Goal: Task Accomplishment & Management: Complete application form

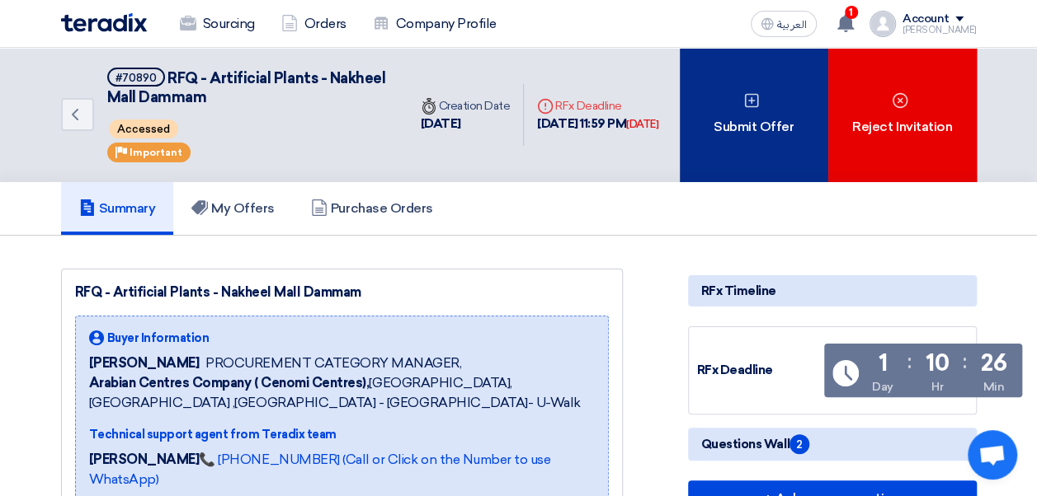
click at [744, 126] on div "Submit Offer" at bounding box center [753, 115] width 148 height 134
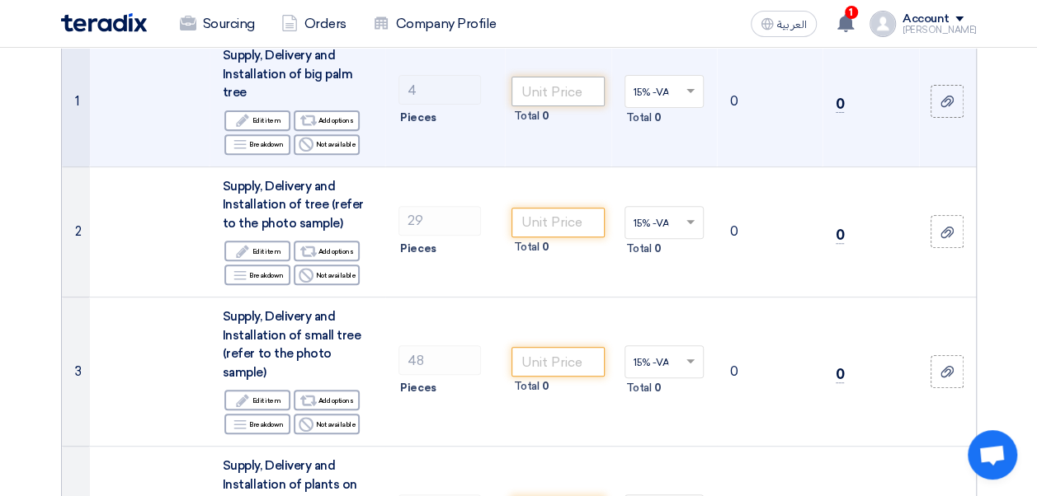
scroll to position [165, 0]
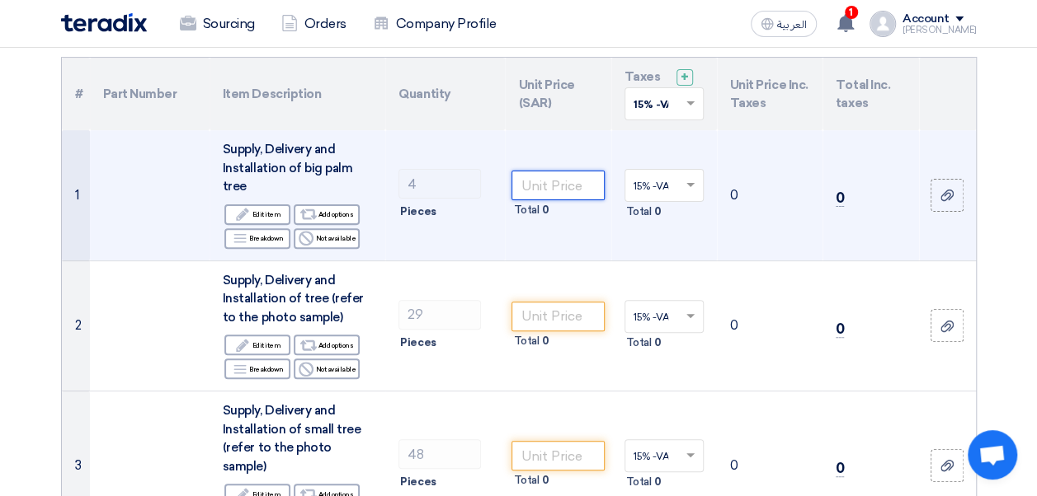
click at [550, 186] on input "number" at bounding box center [557, 186] width 92 height 30
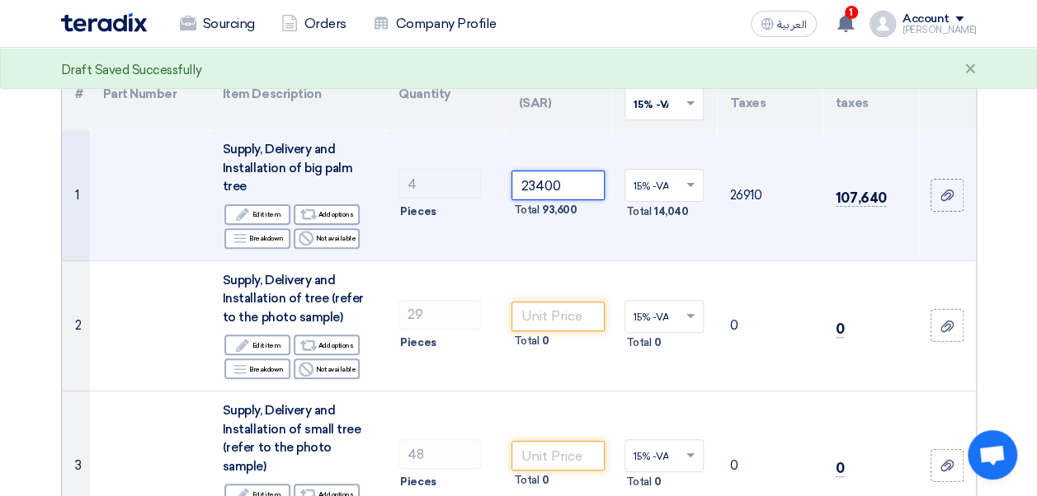
type input "23400"
click at [583, 234] on td "23400 Total 93,600" at bounding box center [558, 195] width 106 height 130
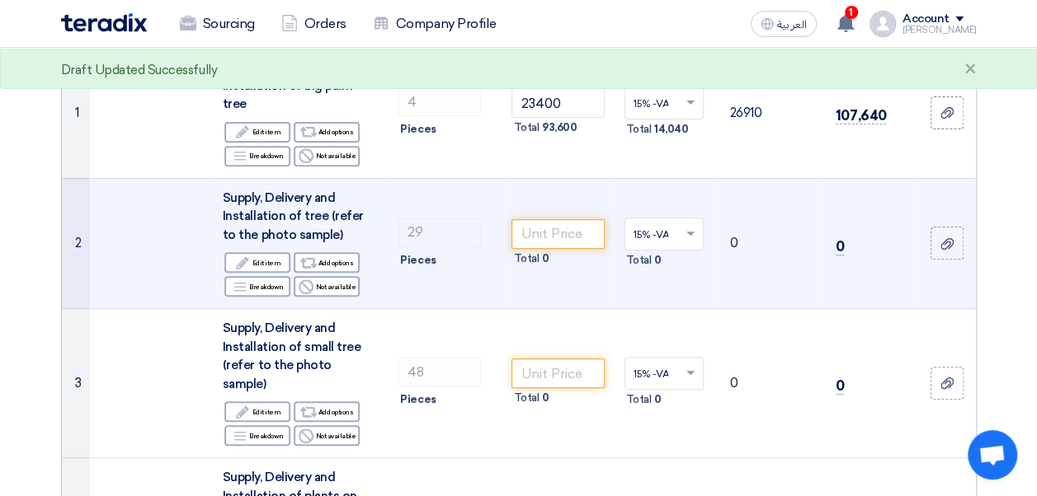
scroll to position [82, 0]
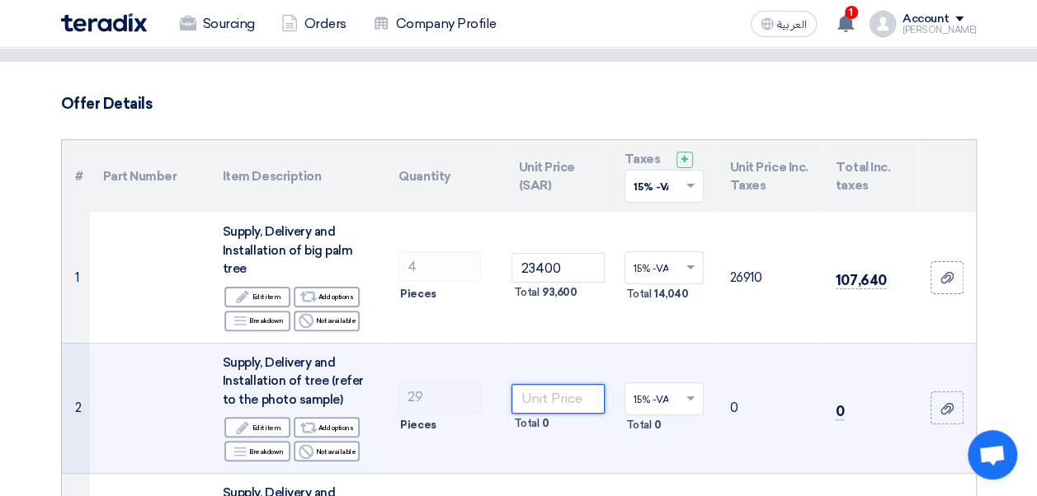
click at [534, 394] on input "number" at bounding box center [557, 399] width 92 height 30
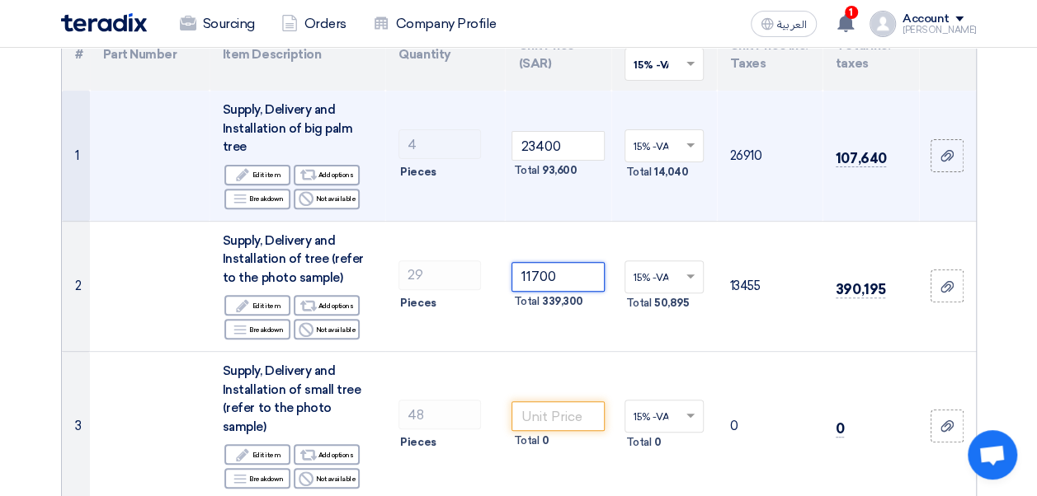
scroll to position [247, 0]
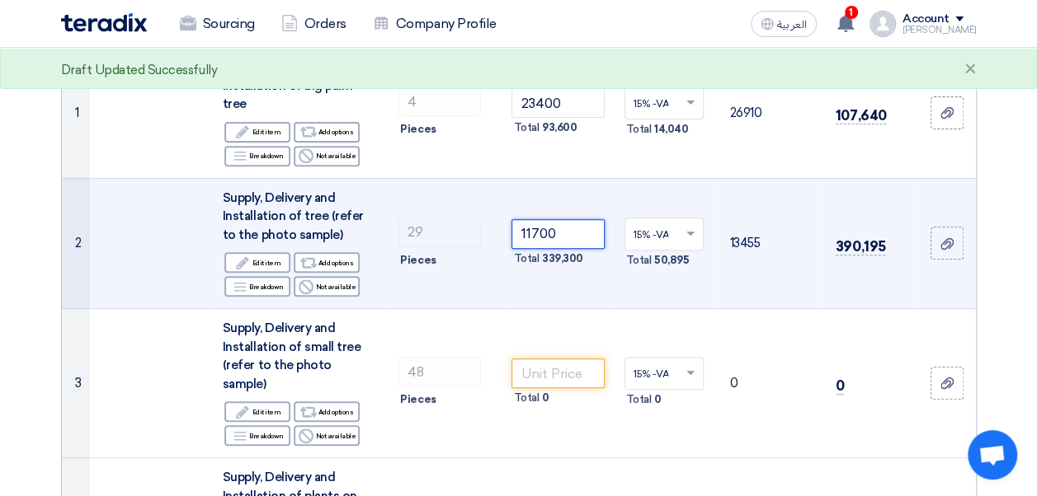
type input "11700"
click at [562, 284] on td "11700 Total 339,300" at bounding box center [558, 243] width 106 height 131
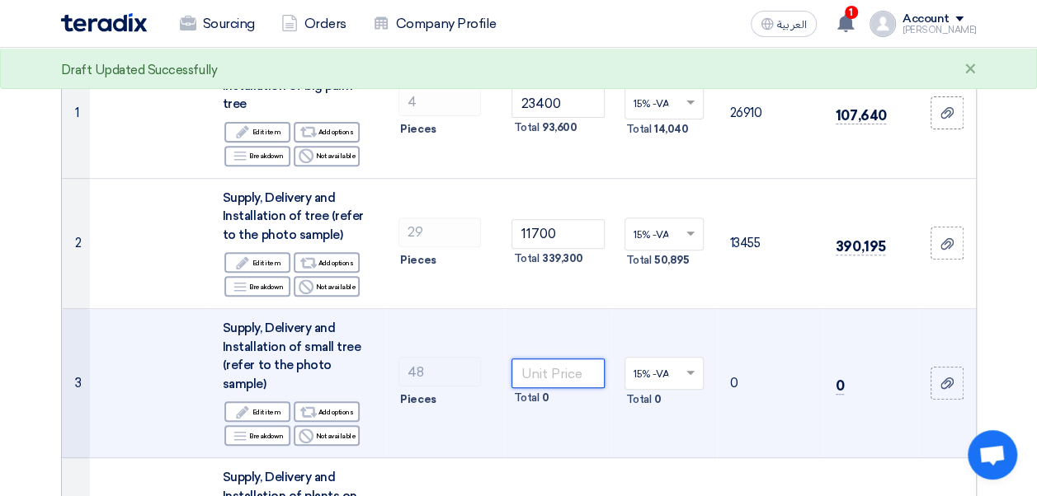
click at [538, 366] on input "number" at bounding box center [557, 374] width 92 height 30
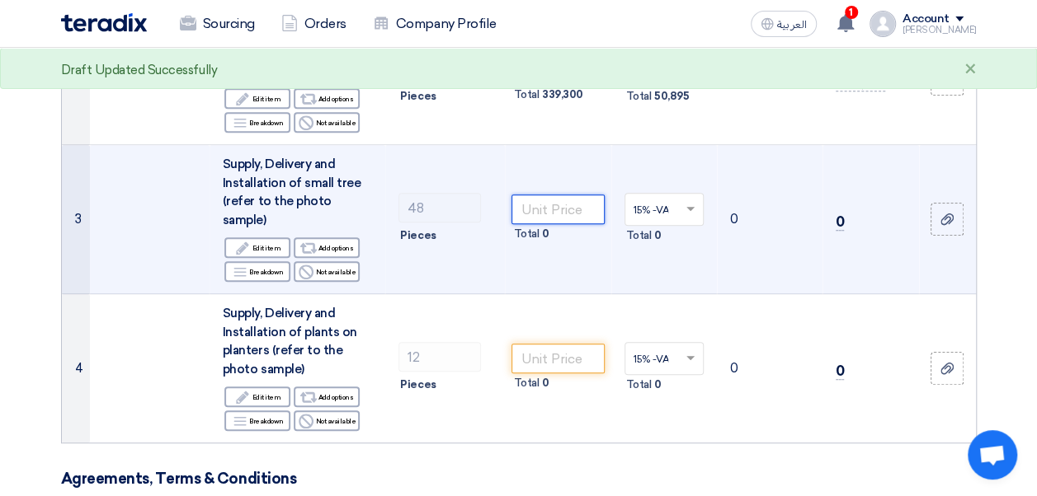
scroll to position [412, 0]
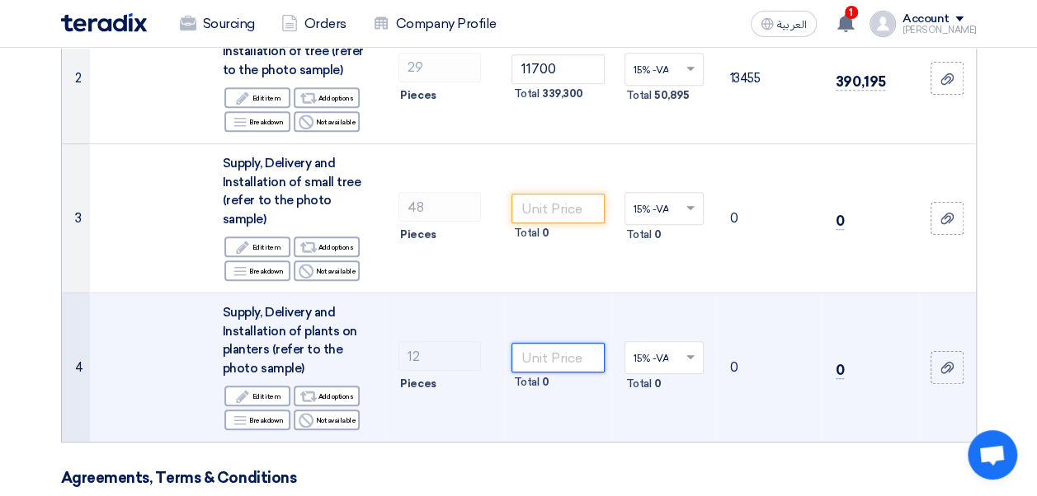
click at [544, 343] on input "number" at bounding box center [557, 358] width 92 height 30
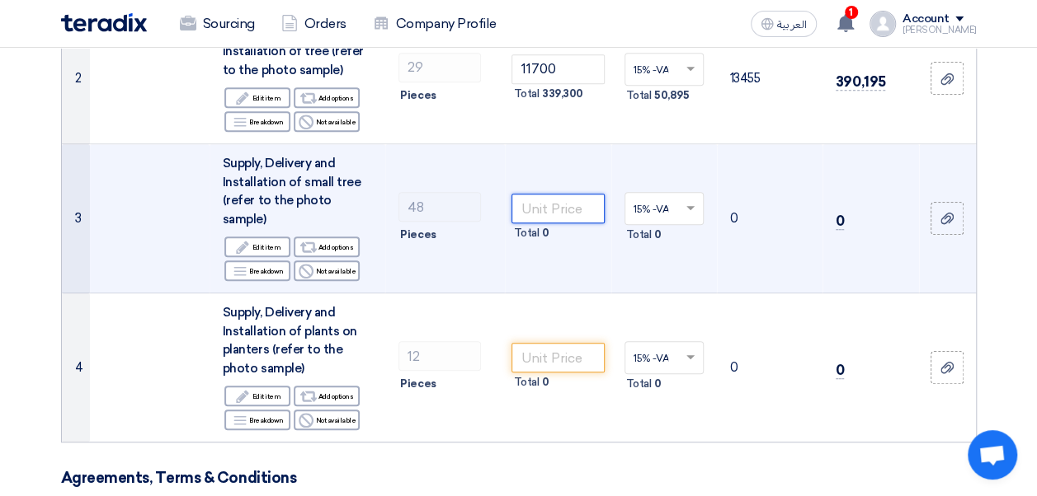
click at [549, 195] on input "number" at bounding box center [557, 209] width 92 height 30
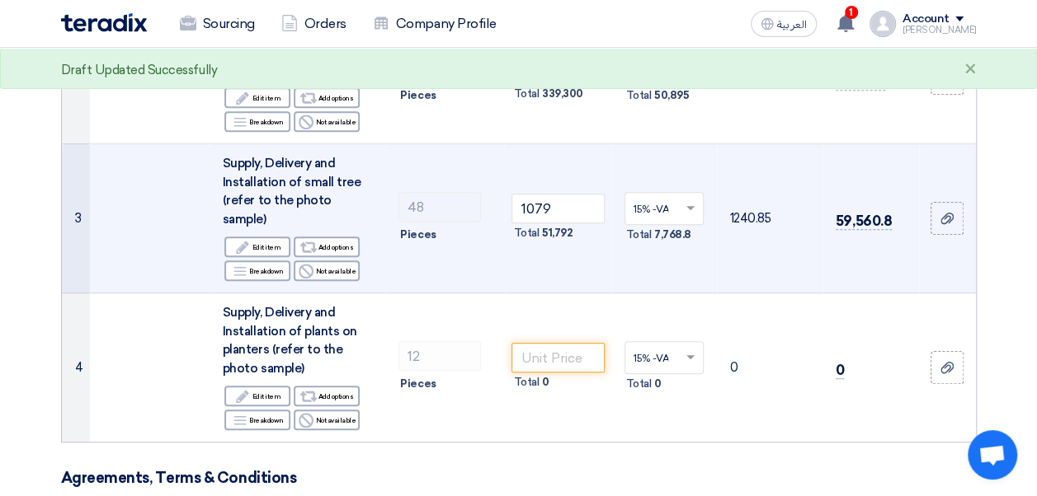
click at [548, 244] on td "1079 Total 51,792" at bounding box center [558, 218] width 106 height 149
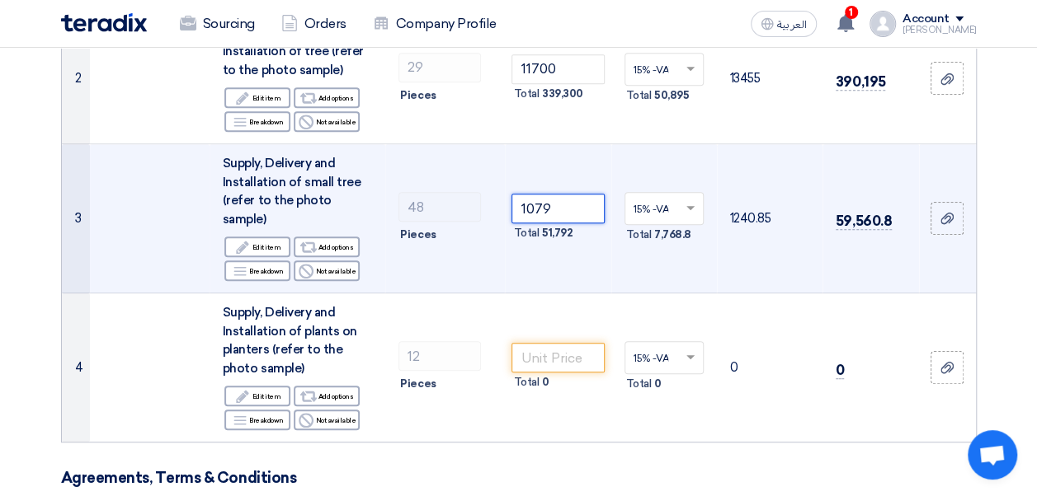
drag, startPoint x: 557, startPoint y: 189, endPoint x: 516, endPoint y: 192, distance: 41.4
click at [516, 194] on input "1079" at bounding box center [557, 209] width 92 height 30
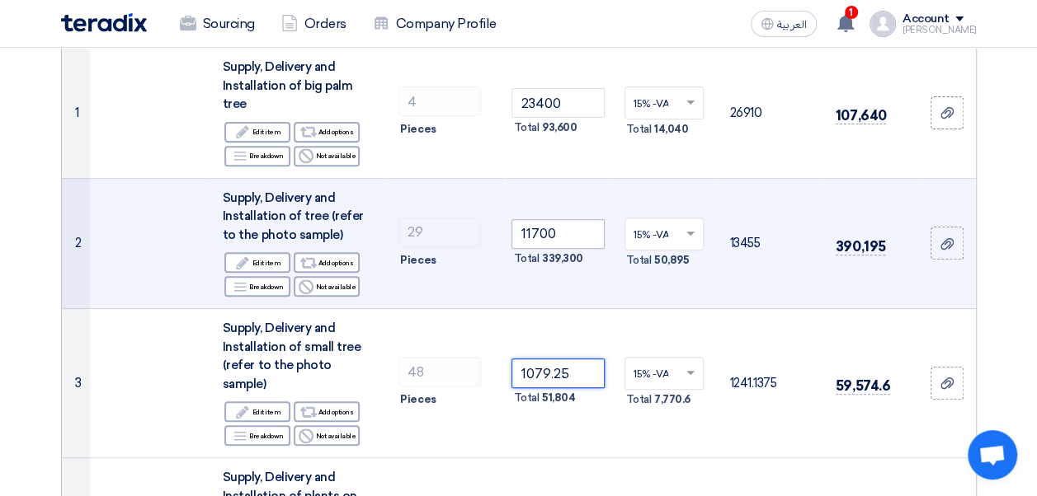
type input "1079.25"
drag, startPoint x: 576, startPoint y: 234, endPoint x: 510, endPoint y: 234, distance: 66.0
click at [510, 234] on td "11700 Total 339,300" at bounding box center [558, 243] width 106 height 131
paste input "691.88"
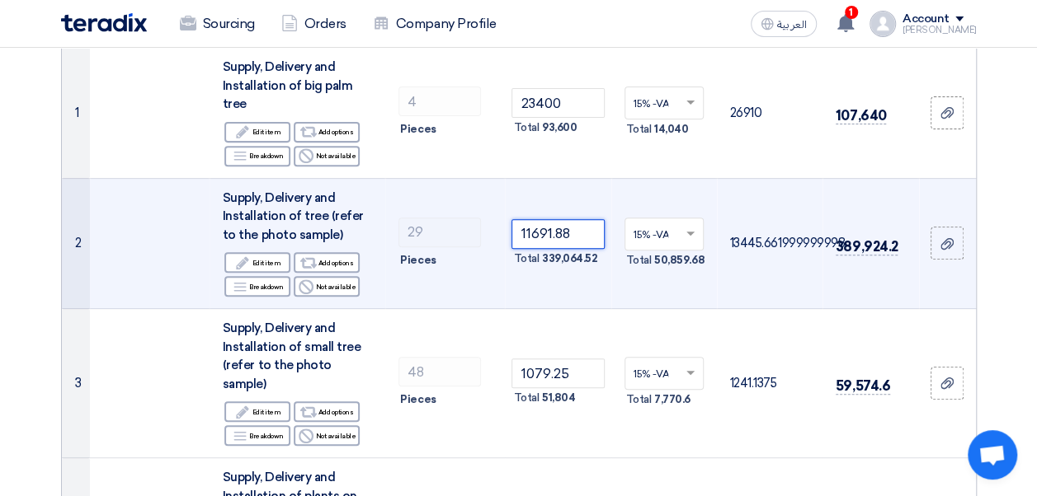
type input "11691.88"
click at [595, 285] on td "11691.88 Total 339,064.52" at bounding box center [558, 243] width 106 height 131
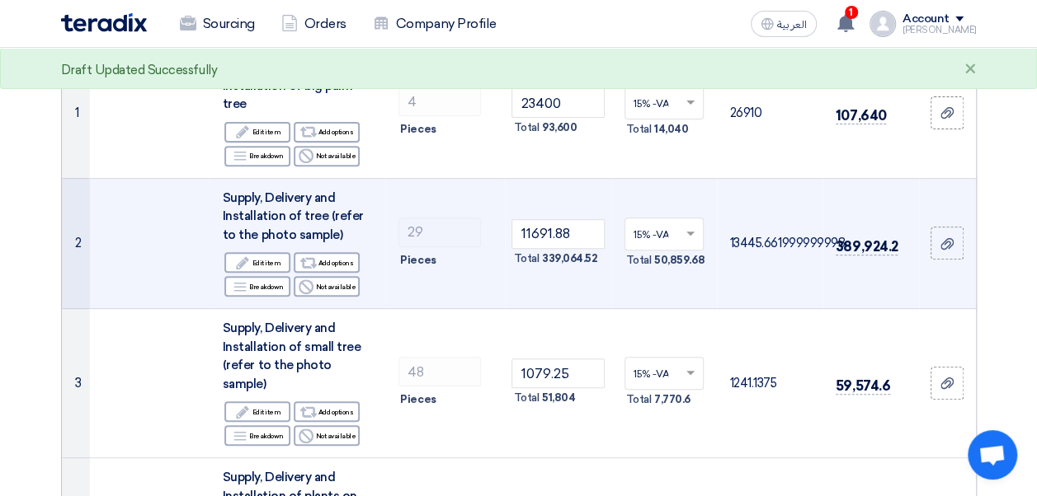
click at [543, 274] on td "11691.88 Total 339,064.52" at bounding box center [558, 243] width 106 height 131
click at [537, 192] on td "11691.88 Total 339,064.52" at bounding box center [558, 243] width 106 height 131
click at [528, 232] on input "11691.88" at bounding box center [557, 234] width 92 height 30
click at [528, 190] on td "11691.88 Total 339,064.52" at bounding box center [558, 243] width 106 height 131
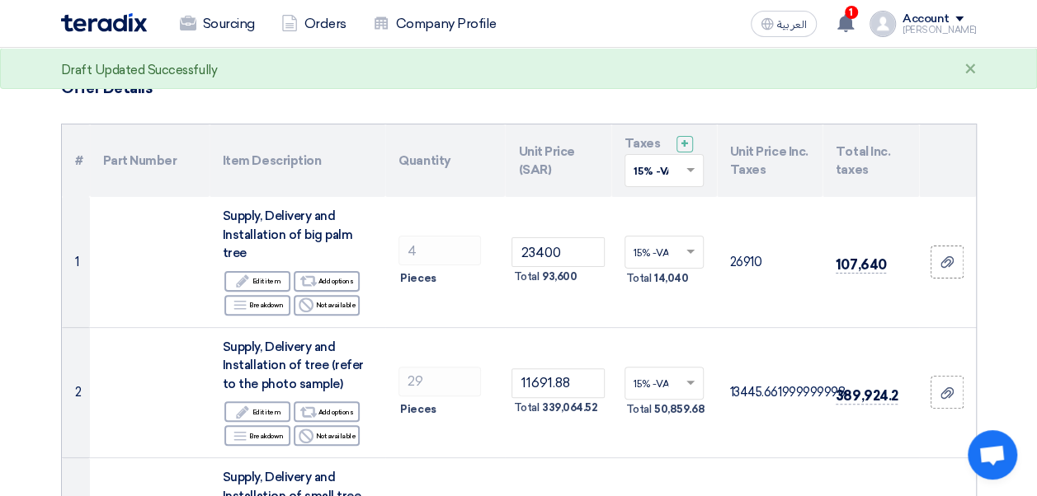
scroll to position [82, 0]
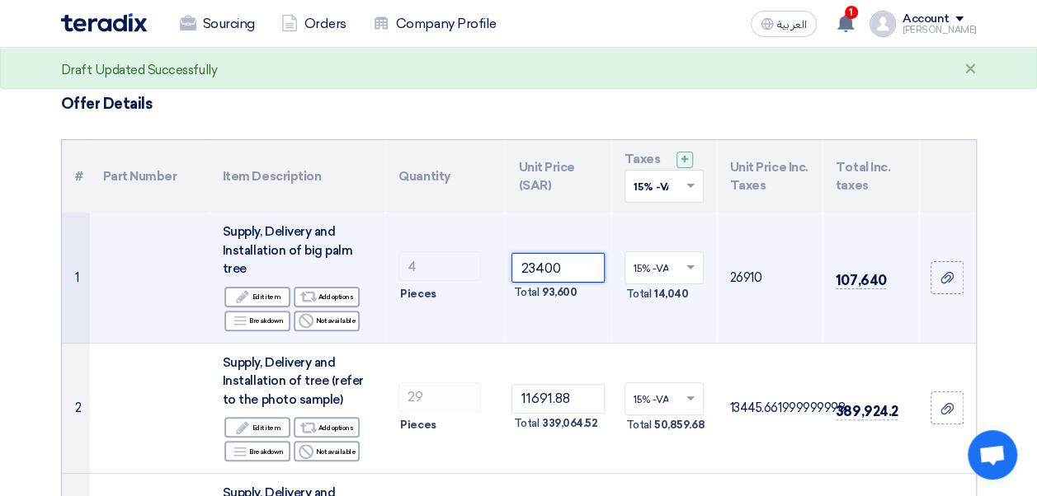
drag, startPoint x: 564, startPoint y: 269, endPoint x: 503, endPoint y: 258, distance: 62.0
click at [503, 258] on tr "1 Supply, Delivery and Installation of big palm tree Edit Edit item Alternative…" at bounding box center [519, 278] width 914 height 130
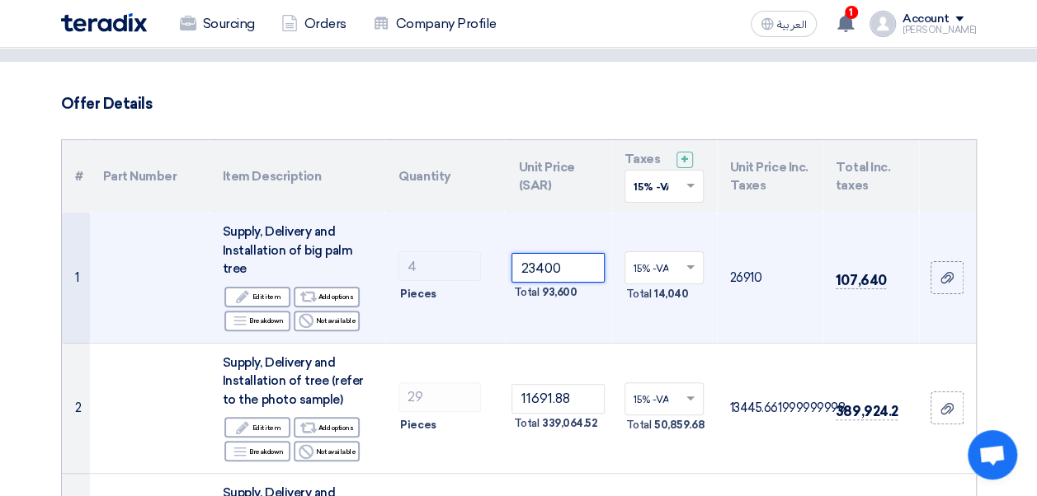
paste input "383.76"
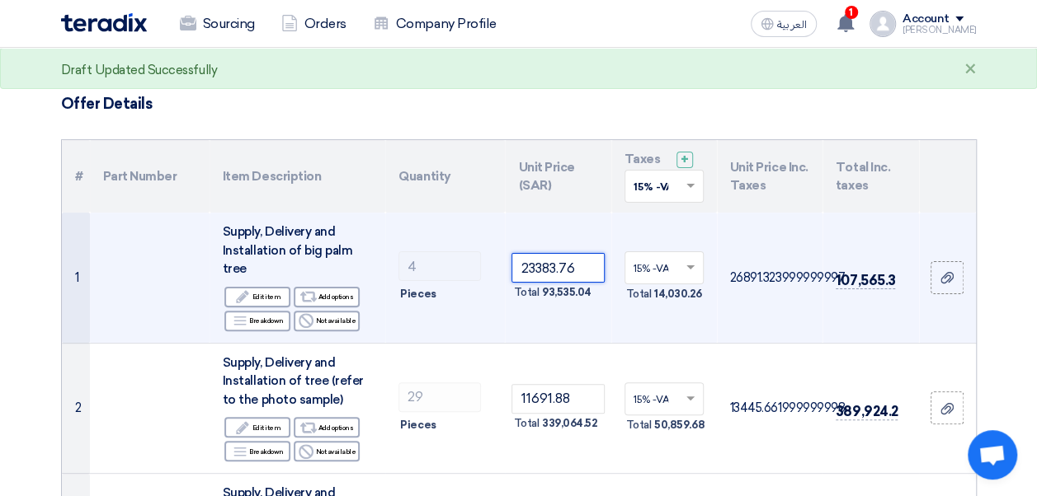
type input "23383.76"
click at [538, 308] on td "23383.76 Total 93,535.04" at bounding box center [558, 278] width 106 height 130
click at [498, 237] on td "4 Pieces" at bounding box center [445, 278] width 120 height 130
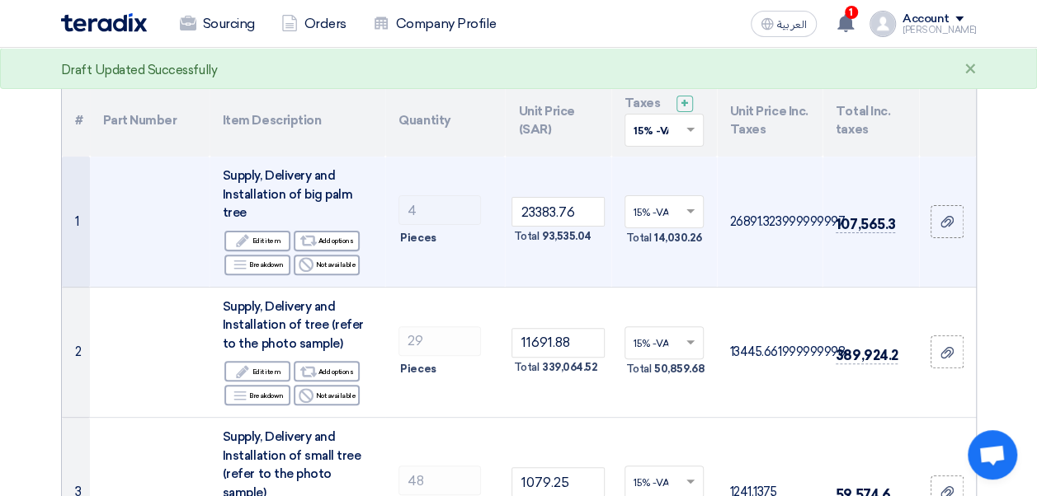
scroll to position [165, 0]
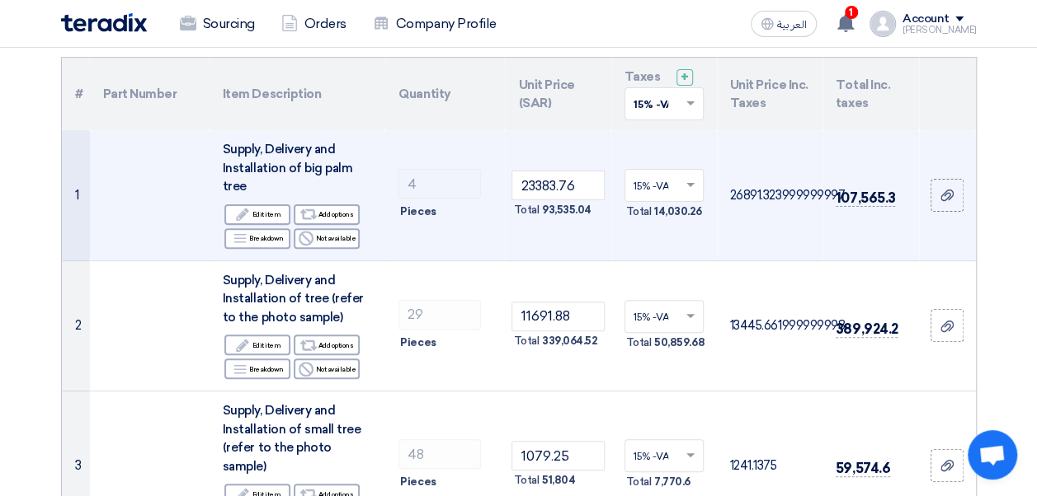
click at [517, 244] on td "23383.76 Total 93,535.04" at bounding box center [558, 195] width 106 height 130
click at [473, 153] on td "4 Pieces" at bounding box center [445, 195] width 120 height 130
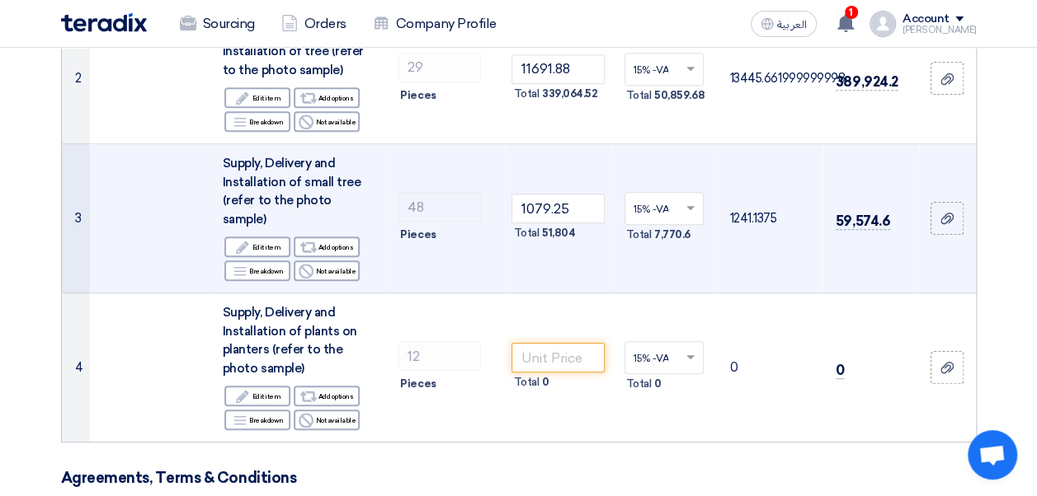
scroll to position [495, 0]
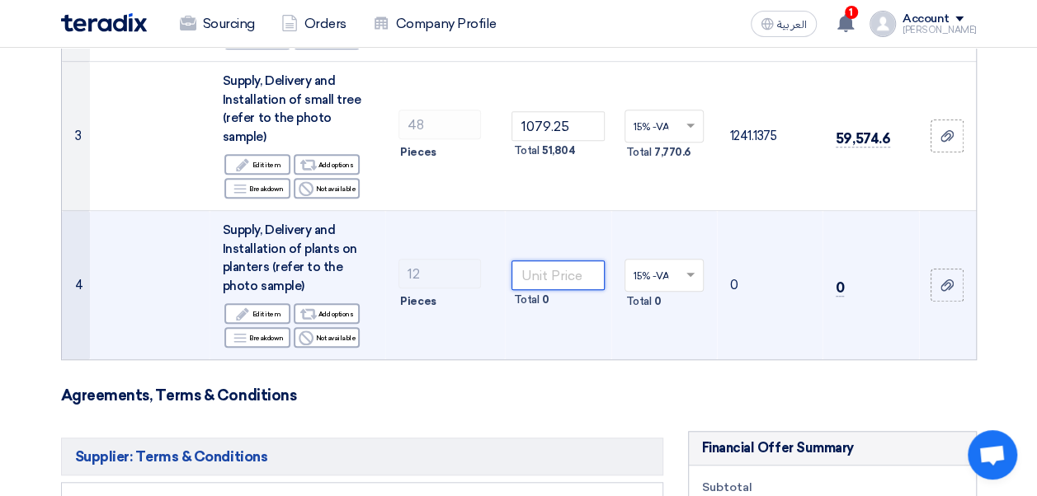
click at [548, 261] on input "number" at bounding box center [557, 276] width 92 height 30
click at [523, 261] on input "number" at bounding box center [557, 276] width 92 height 30
paste input "1349.06"
type input "1349.06"
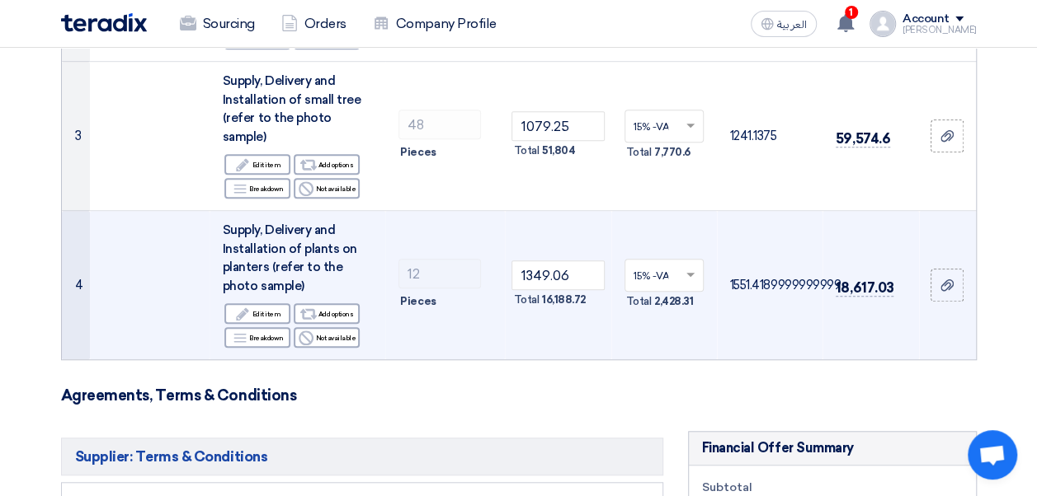
click at [505, 317] on td "1349.06 Total 16,188.72" at bounding box center [558, 285] width 106 height 149
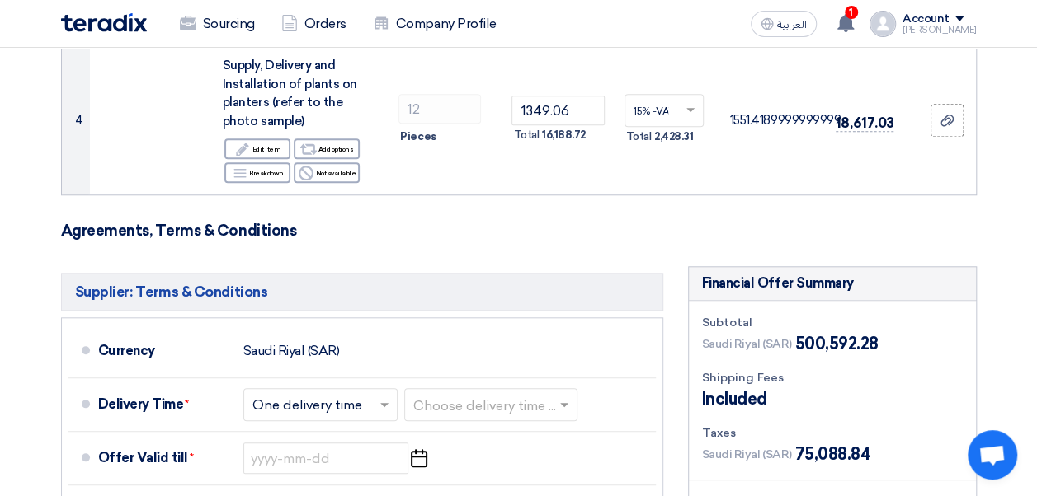
scroll to position [742, 0]
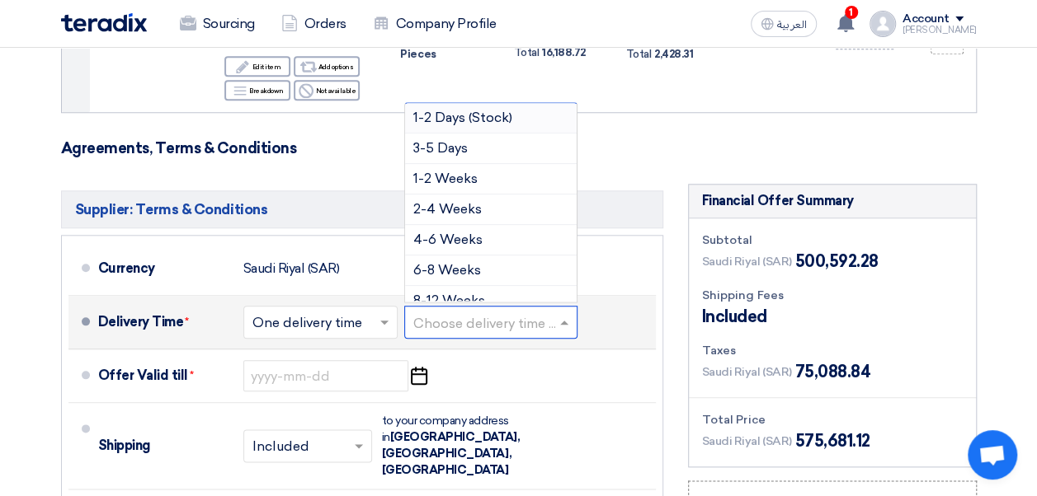
click at [511, 313] on input "text" at bounding box center [491, 325] width 157 height 24
click at [475, 232] on span "4-6 Weeks" at bounding box center [447, 240] width 69 height 16
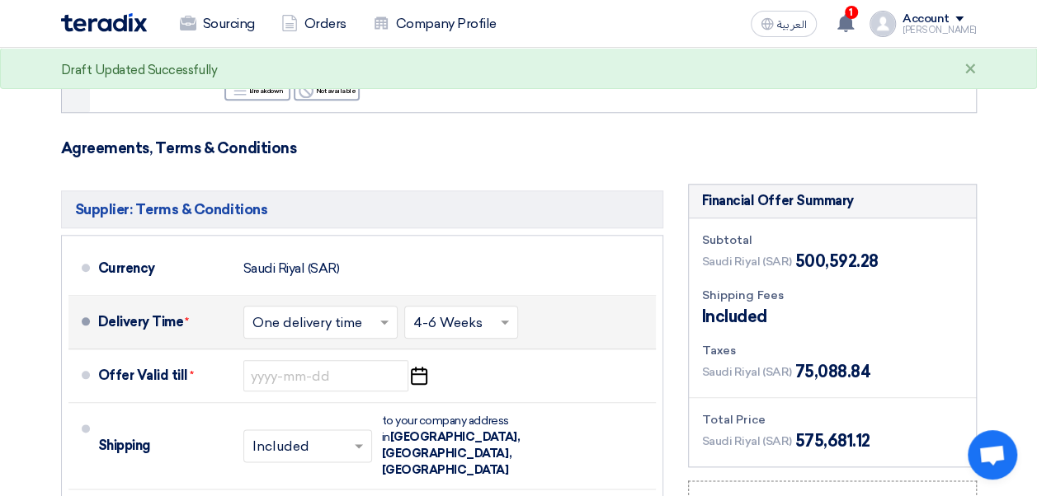
drag, startPoint x: 102, startPoint y: 299, endPoint x: 180, endPoint y: 300, distance: 77.5
click at [180, 303] on div "Delivery Time *" at bounding box center [164, 323] width 132 height 40
drag, startPoint x: 180, startPoint y: 300, endPoint x: 172, endPoint y: 299, distance: 8.4
copy div "Delivery Time"
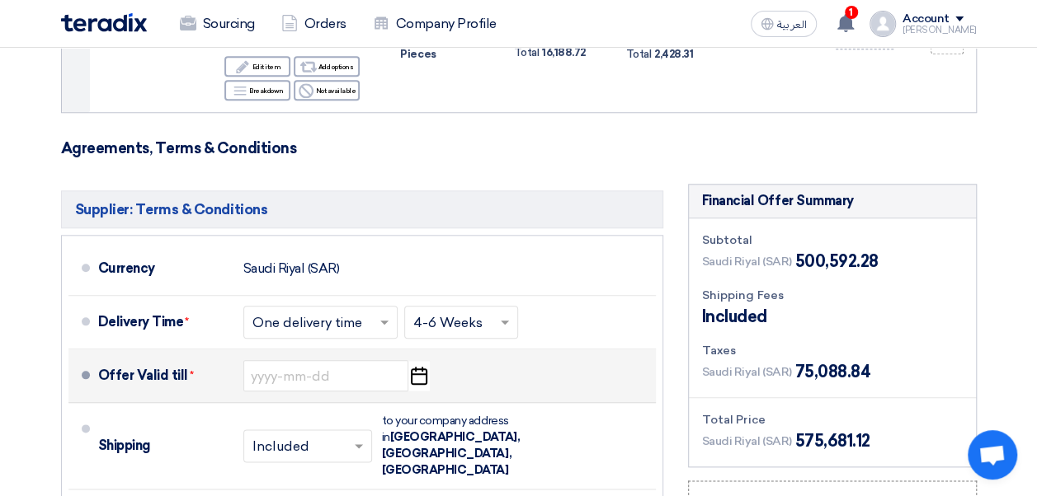
click at [539, 356] on div "Offer Valid till * Pick a date" at bounding box center [373, 376] width 551 height 40
click at [411, 361] on icon "Pick a date" at bounding box center [418, 376] width 22 height 30
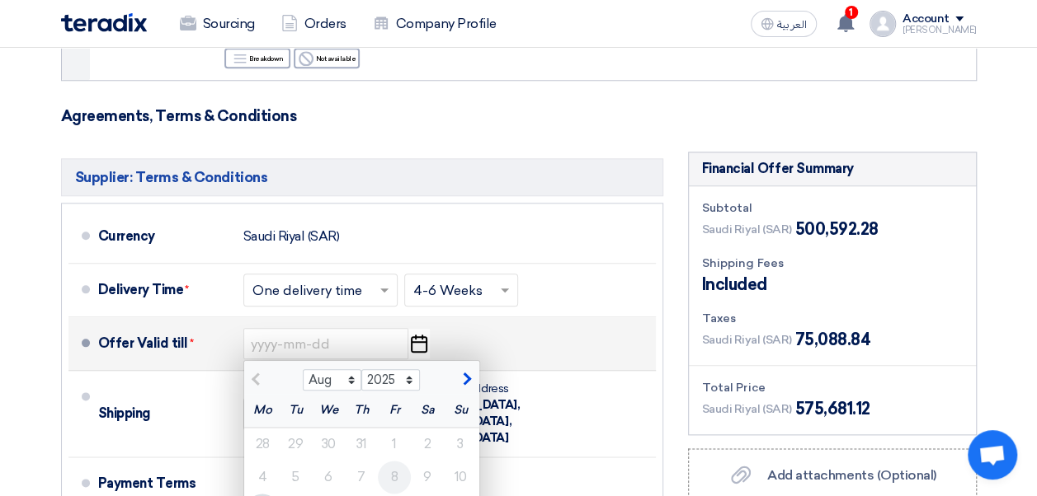
scroll to position [825, 0]
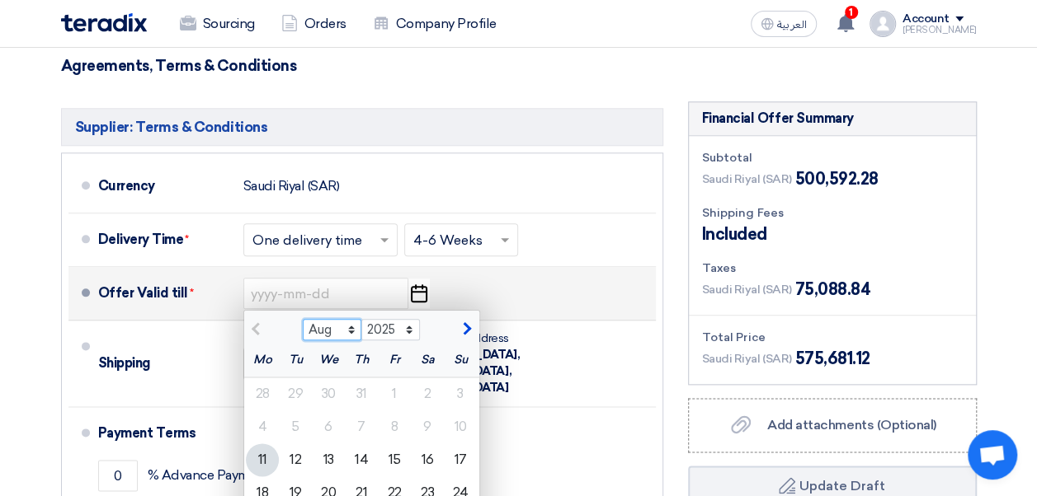
click at [350, 319] on select "Aug Sep Oct Nov Dec" at bounding box center [332, 329] width 59 height 21
select select "9"
click at [303, 319] on select "Aug Sep Oct Nov Dec" at bounding box center [332, 329] width 59 height 21
click at [332, 411] on div "10" at bounding box center [328, 427] width 33 height 33
type input "[DATE]"
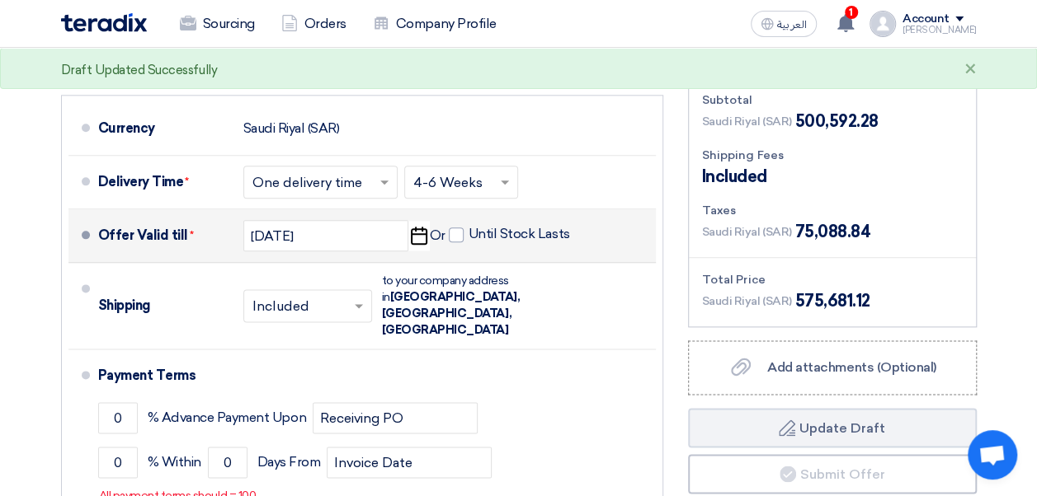
scroll to position [907, 0]
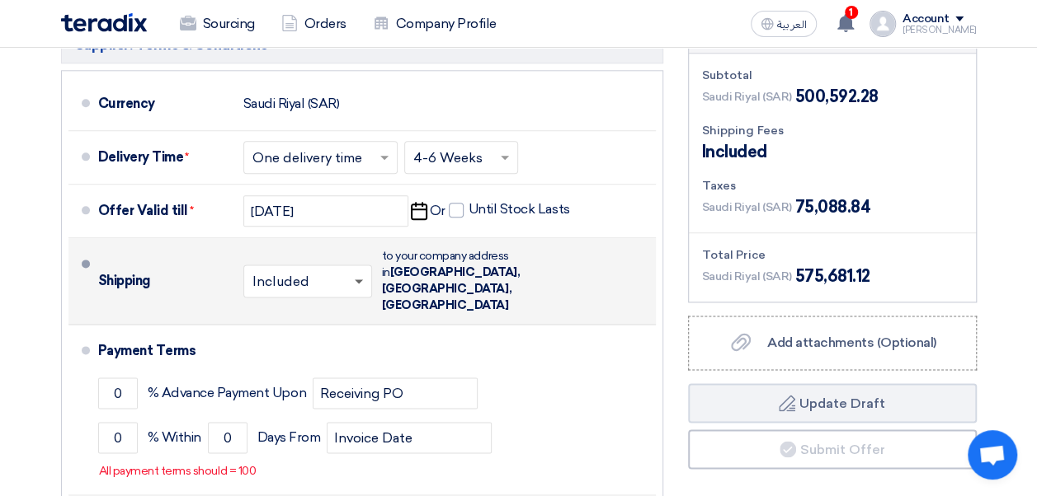
click at [361, 280] on span at bounding box center [359, 283] width 8 height 6
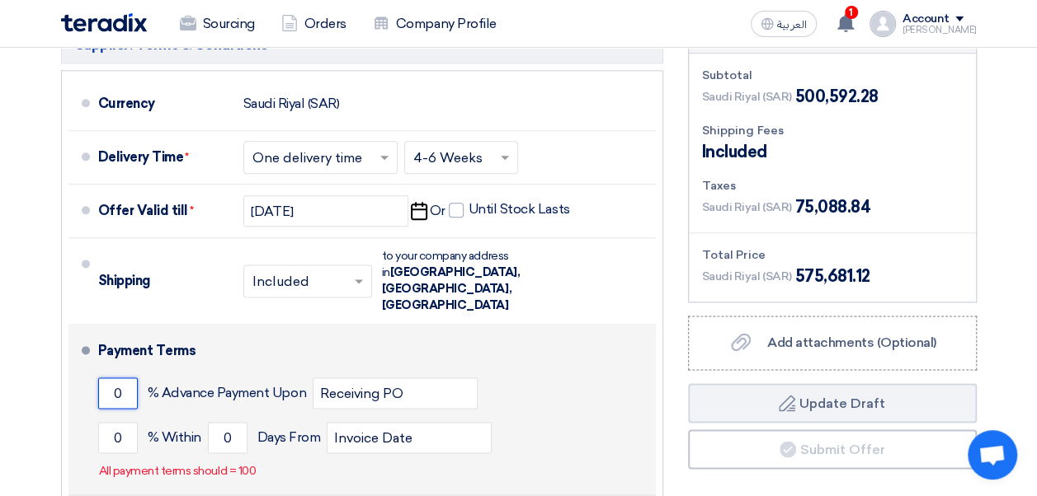
click at [119, 378] on input "0" at bounding box center [118, 393] width 40 height 31
type input "50"
click at [230, 371] on div "50 % Advance Payment Upon Receiving PO" at bounding box center [373, 393] width 551 height 45
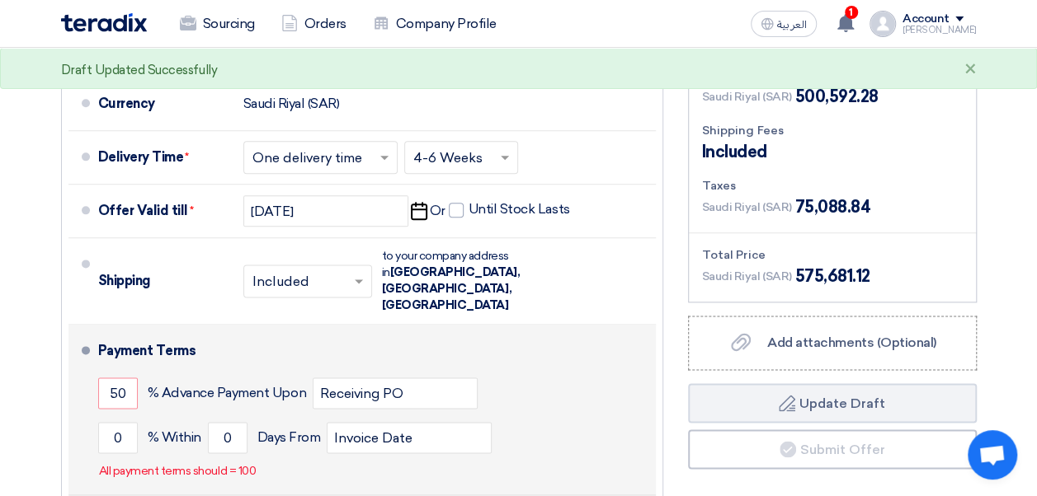
click at [248, 385] on span "% Advance Payment Upon" at bounding box center [227, 393] width 158 height 16
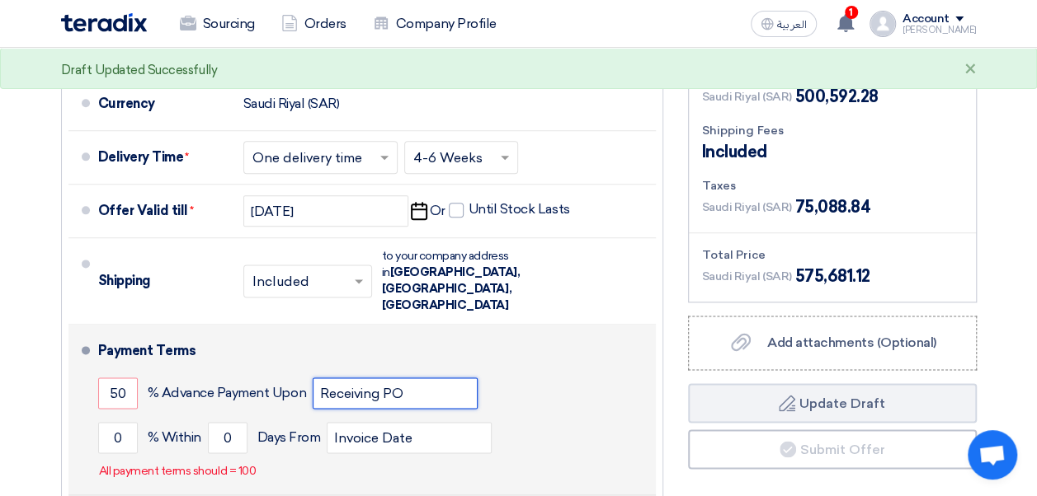
click at [321, 378] on input "Receiving PO" at bounding box center [395, 393] width 165 height 31
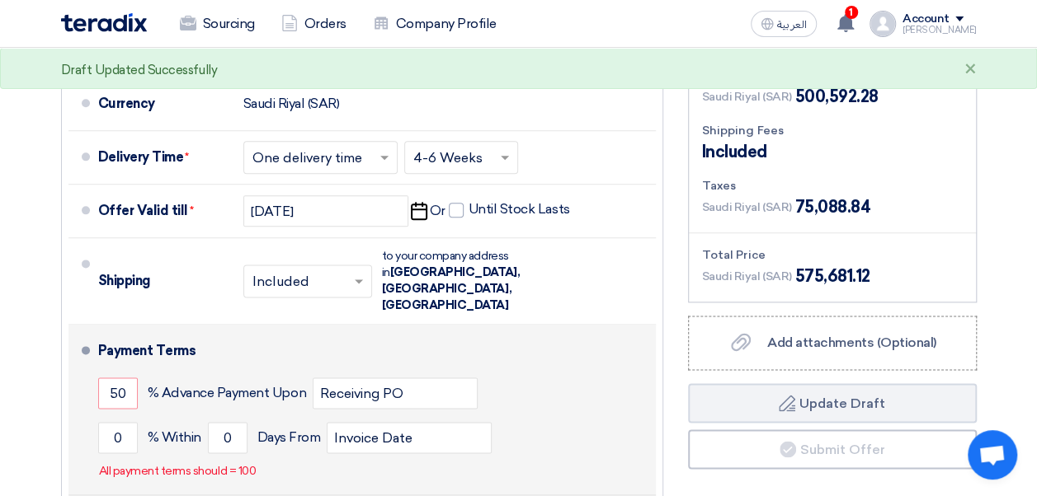
click at [247, 371] on div "50 % Advance Payment Upon Receiving PO" at bounding box center [373, 393] width 551 height 45
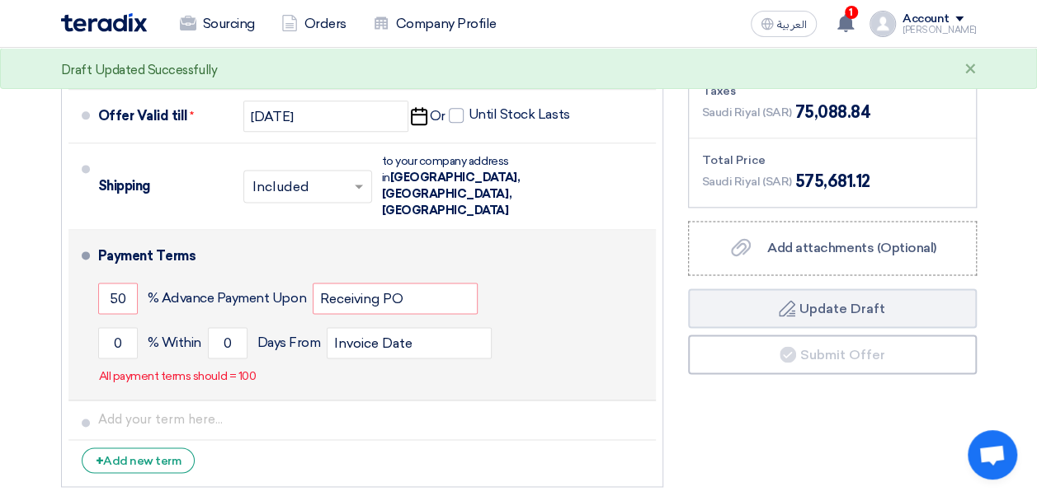
scroll to position [1072, 0]
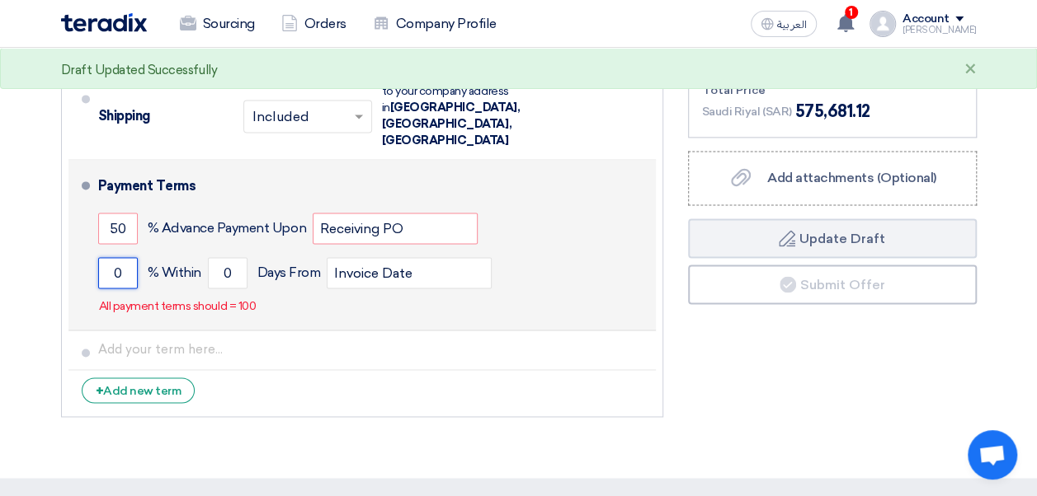
drag, startPoint x: 111, startPoint y: 223, endPoint x: 124, endPoint y: 223, distance: 12.4
click at [124, 257] on input "0" at bounding box center [118, 272] width 40 height 31
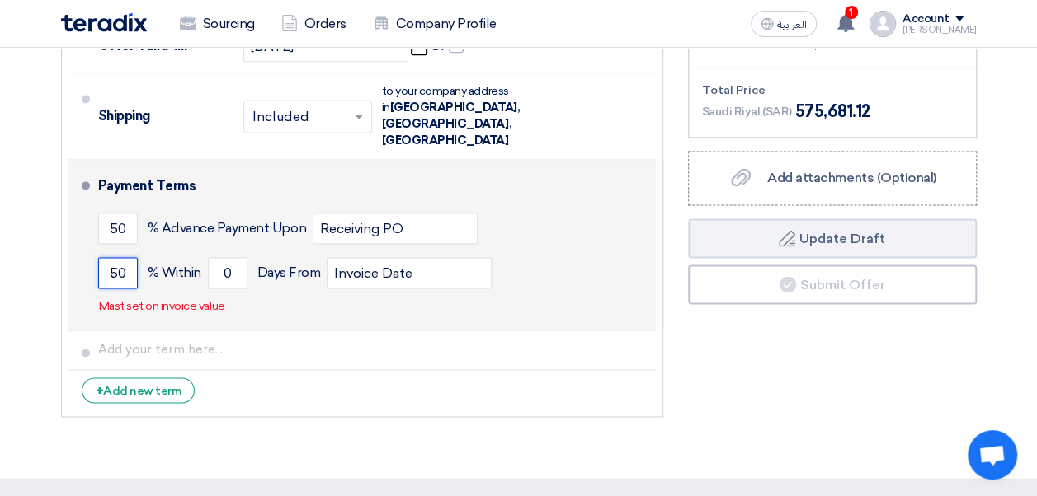
type input "50"
click at [164, 265] on span "% Within" at bounding box center [175, 273] width 54 height 16
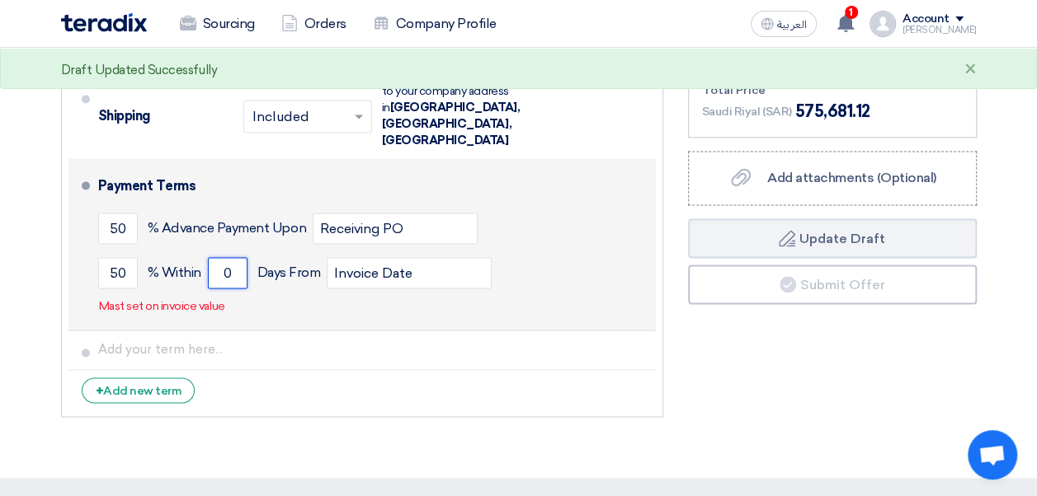
drag, startPoint x: 223, startPoint y: 219, endPoint x: 233, endPoint y: 218, distance: 9.9
click at [233, 257] on input "0" at bounding box center [228, 272] width 40 height 31
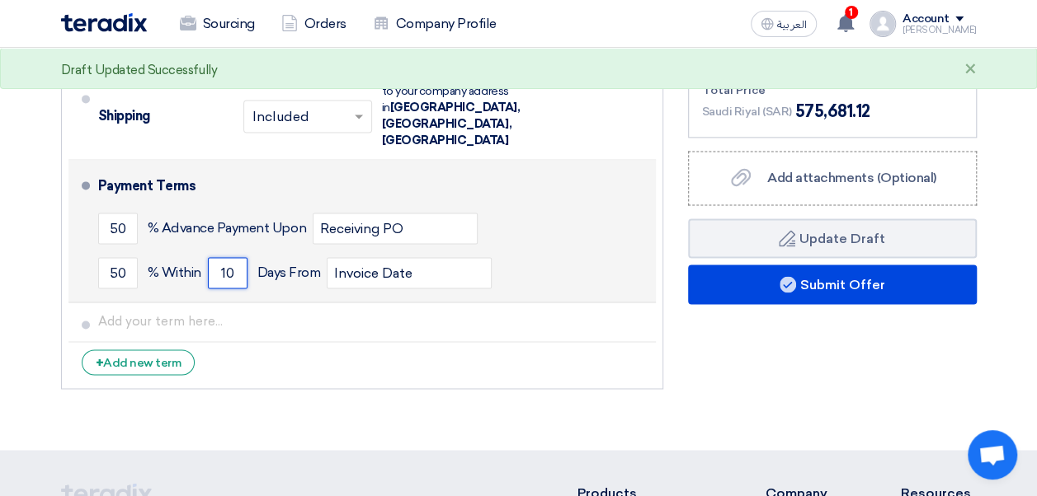
type input "10"
click at [277, 265] on span "Days From" at bounding box center [288, 273] width 63 height 16
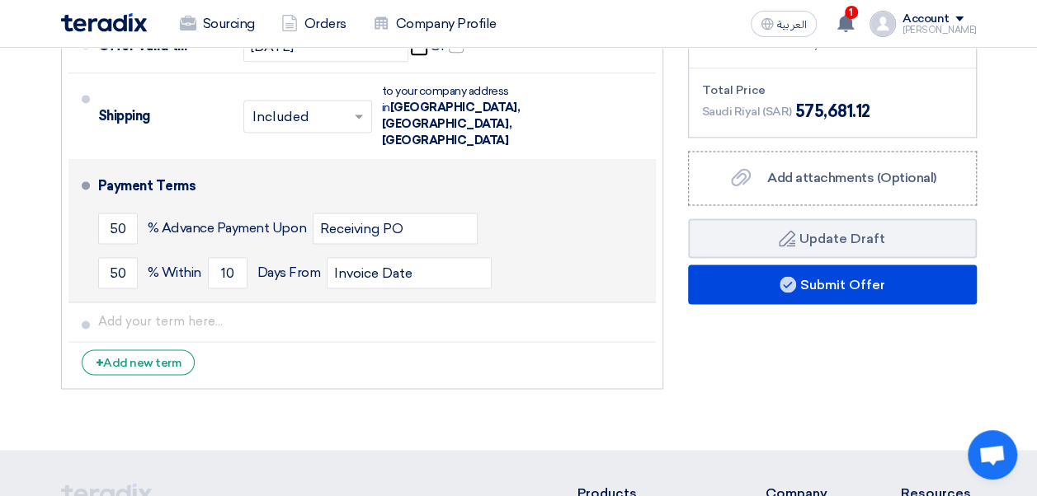
click at [277, 265] on span "Days From" at bounding box center [288, 273] width 63 height 16
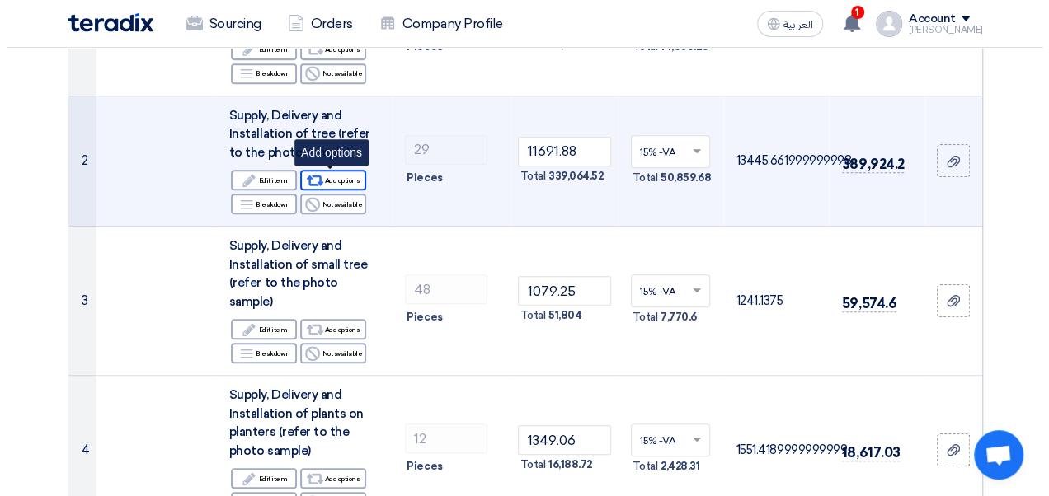
scroll to position [247, 0]
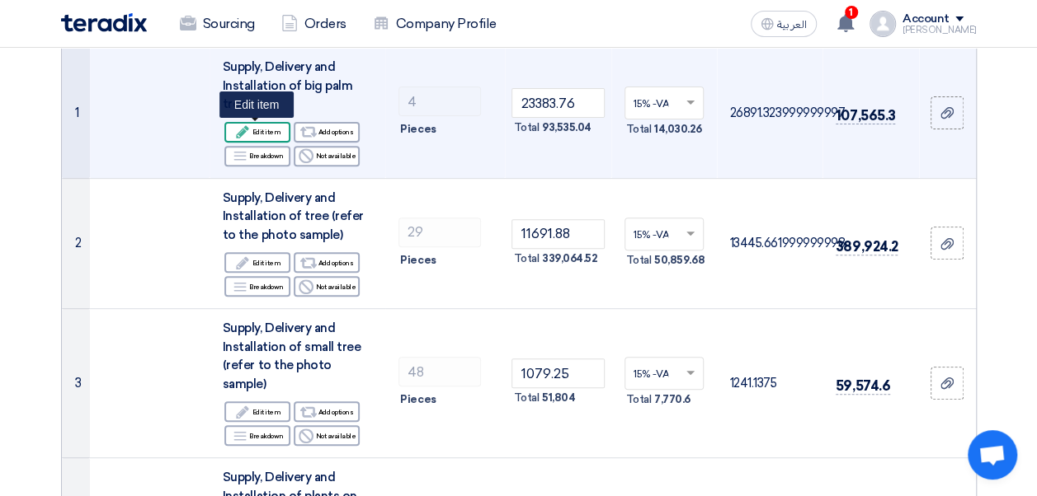
click at [280, 132] on div "Edit Edit item" at bounding box center [257, 132] width 66 height 21
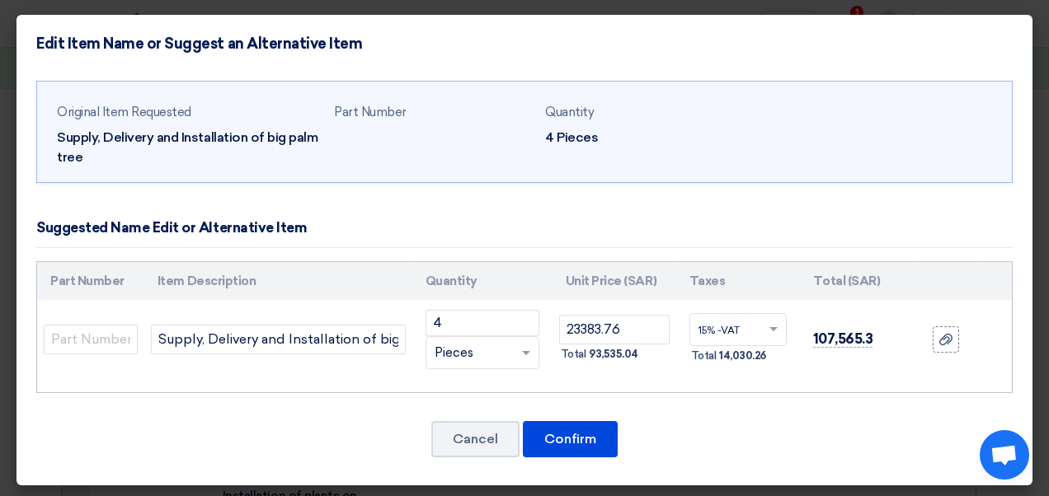
scroll to position [2, 0]
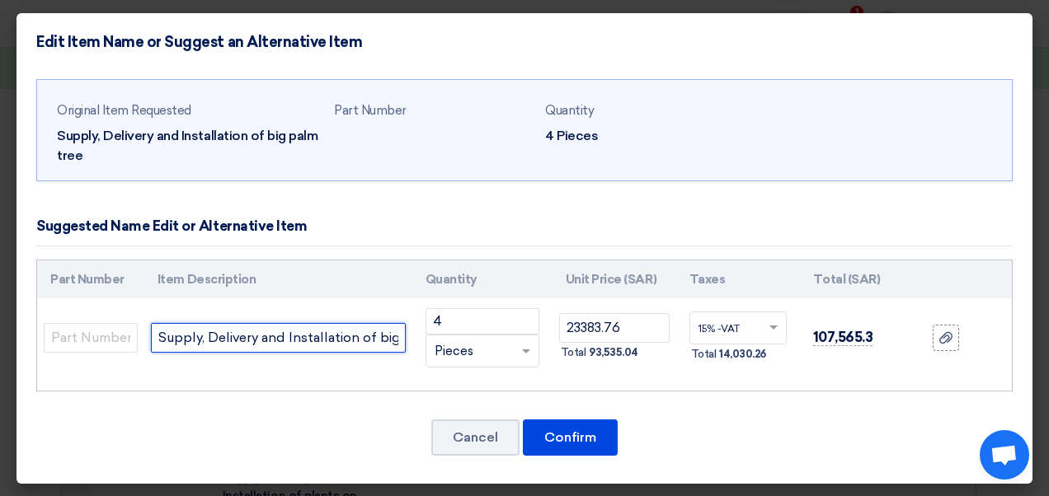
click at [344, 338] on input "Supply, Delivery and Installation of big palm tree" at bounding box center [278, 338] width 255 height 30
click at [395, 336] on input "Supply, Delivery and Installation of big palm tree" at bounding box center [278, 338] width 255 height 30
drag, startPoint x: 395, startPoint y: 336, endPoint x: 401, endPoint y: 345, distance: 10.1
click at [401, 345] on td "Supply, Delivery and Installation of big palm tree" at bounding box center [278, 338] width 268 height 79
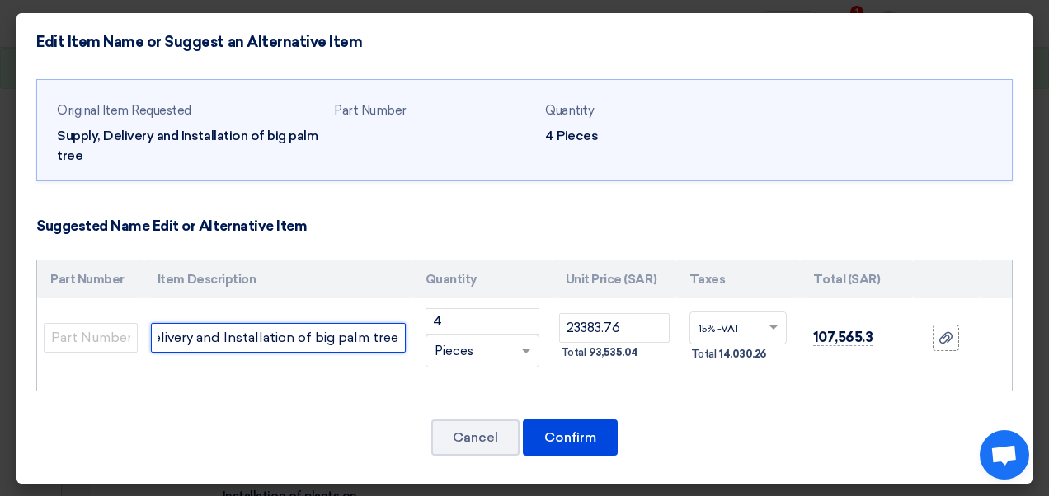
click at [391, 339] on input "Supply, Delivery and Installation of big palm tree" at bounding box center [278, 338] width 255 height 30
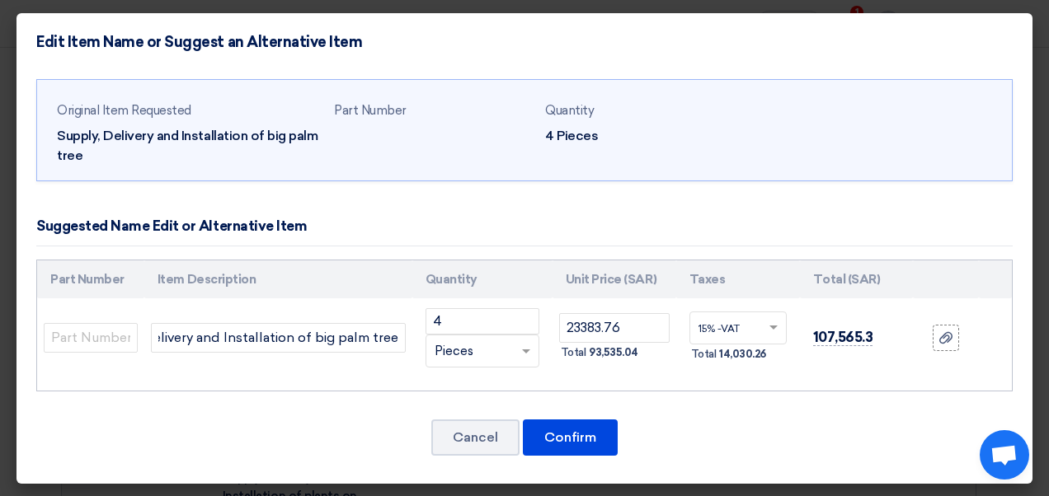
scroll to position [0, 0]
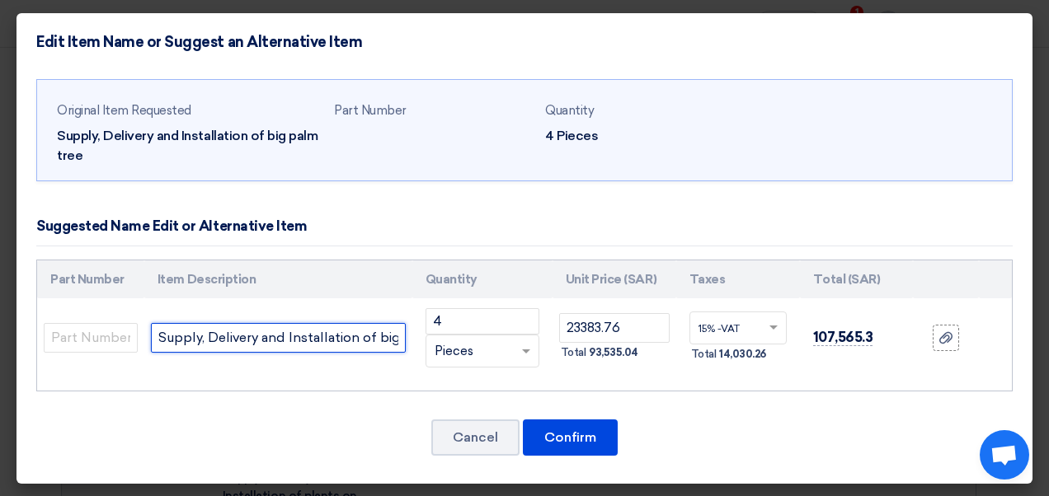
click at [397, 341] on input "Supply, Delivery and Installation of big palm tree" at bounding box center [278, 338] width 255 height 30
click at [390, 338] on input "Supply, Delivery and Installation of big palm tree" at bounding box center [278, 338] width 255 height 30
click at [393, 338] on input "Supply, Delivery and Installation of big palm tree" at bounding box center [278, 338] width 255 height 30
click at [394, 341] on input "Supply, Delivery and Installation of big palm tree" at bounding box center [278, 338] width 255 height 30
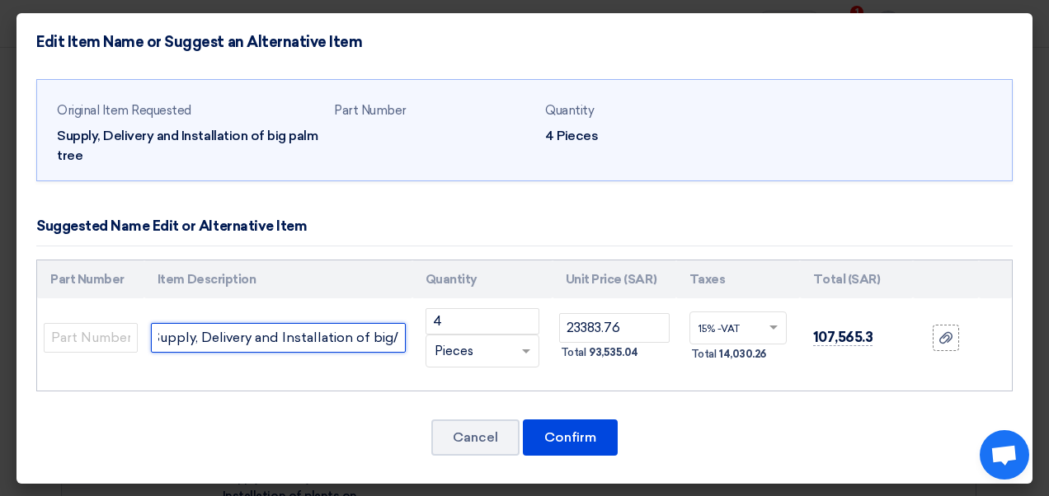
paste input "Artificial palm tree with natural bark & authentic dried leaves 4-5 m tal"
type input "Supply, Delivery and Installation of big/Artificial palm tree with natural bark…"
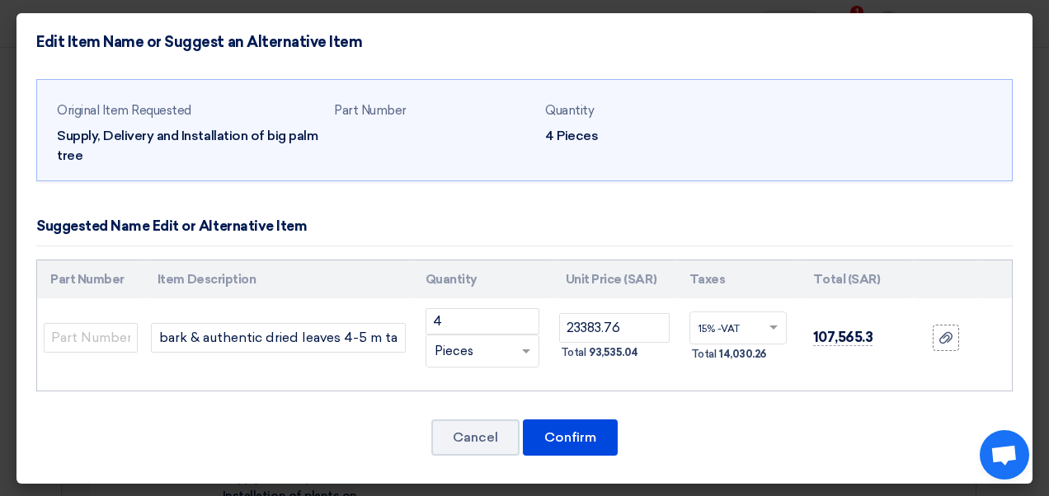
scroll to position [0, 0]
click at [494, 383] on div "Part Number Item Description Quantity Unit Price (SAR) Taxes Total (SAR) 4" at bounding box center [524, 326] width 976 height 133
click at [581, 433] on button "Confirm" at bounding box center [570, 438] width 95 height 36
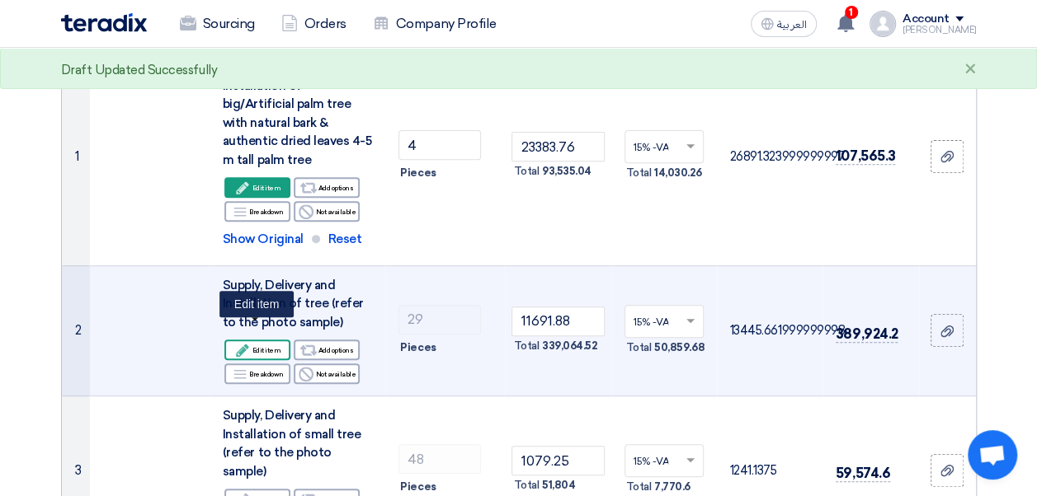
click at [270, 340] on div "Edit Edit item" at bounding box center [257, 350] width 66 height 21
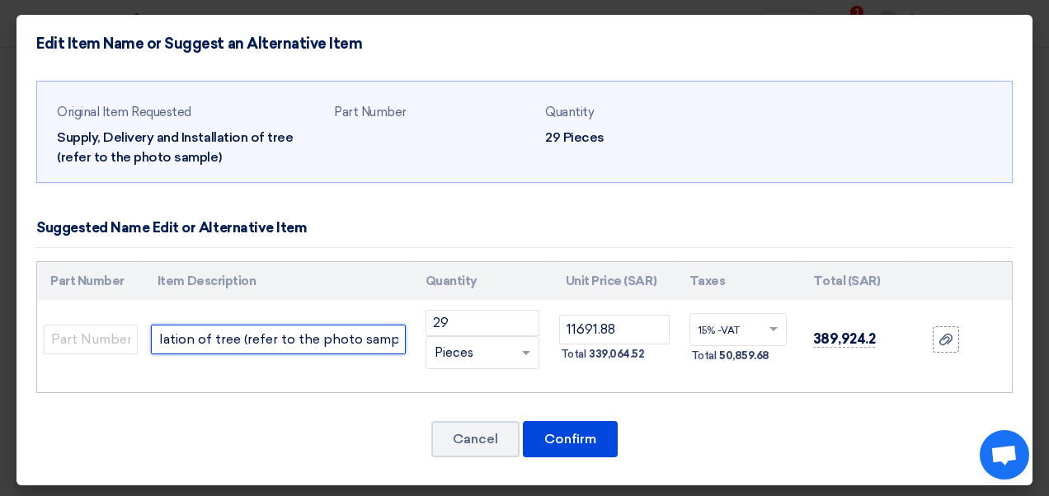
scroll to position [0, 174]
drag, startPoint x: 339, startPoint y: 337, endPoint x: 414, endPoint y: 335, distance: 75.1
click at [414, 335] on tr "Supply, Delivery and Installation of tree (refer to the photo sample) 29 RFQ_ST…" at bounding box center [524, 339] width 975 height 79
click at [335, 338] on input "Supply, Delivery and Installation of tree (refer to the photo sample)" at bounding box center [278, 340] width 255 height 30
click at [395, 339] on input "Supply, Delivery and Installation of tree (refer to the photo sample)" at bounding box center [278, 340] width 255 height 30
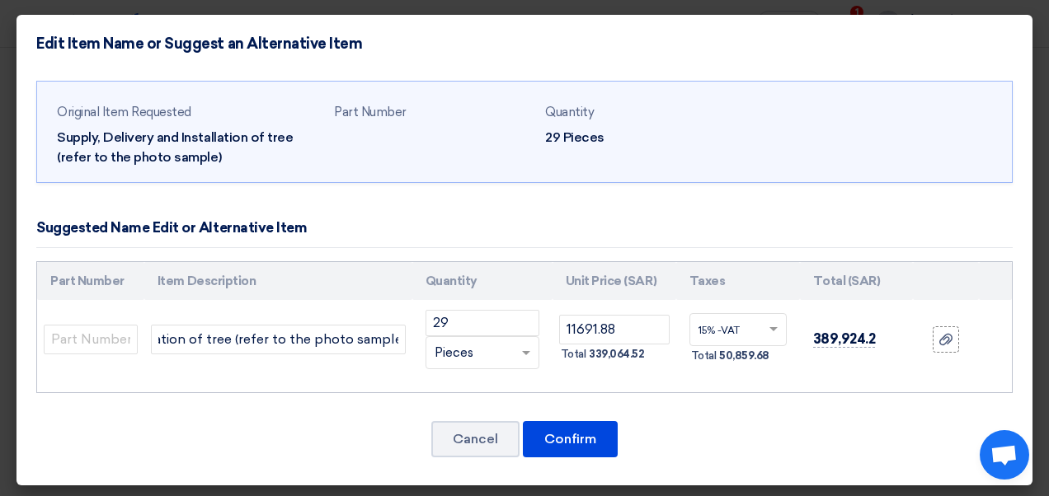
scroll to position [0, 0]
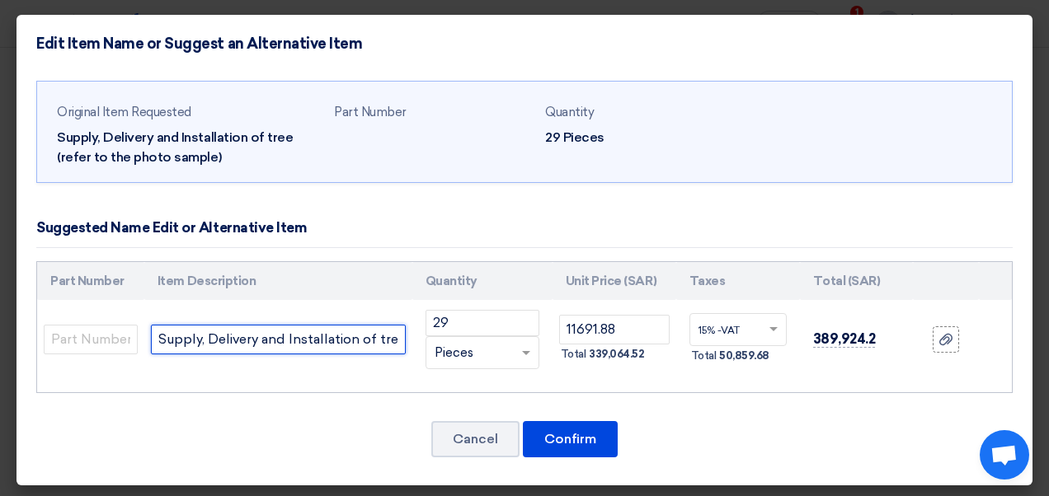
click at [396, 340] on input "Supply, Delivery and Installation of tree (refer to the photo sample)" at bounding box center [278, 340] width 255 height 30
paste input "olive tree with a natural twin-trunk design 2-3 m high × 1-2m wide"
type input "Supply, Delivery and Installation of tree (refer to the photo sample) olive tre…"
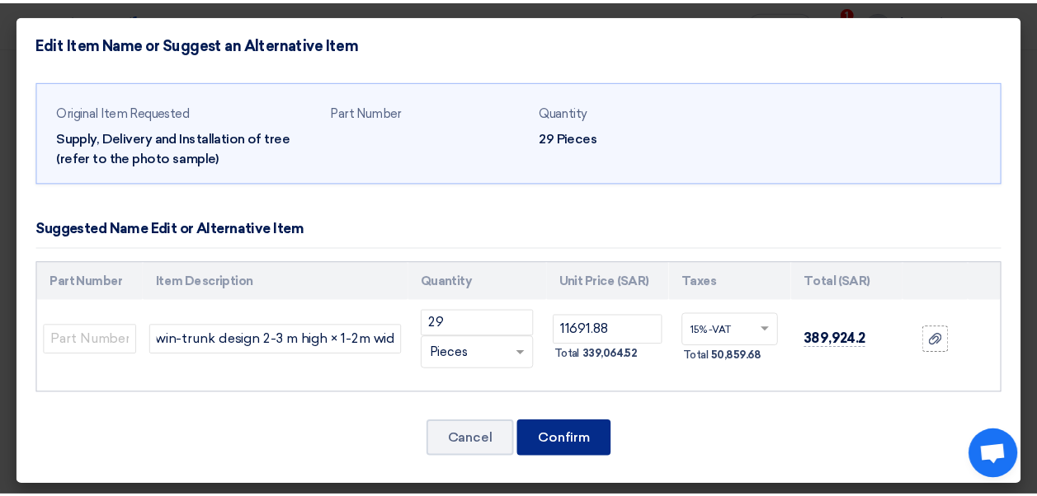
scroll to position [0, 0]
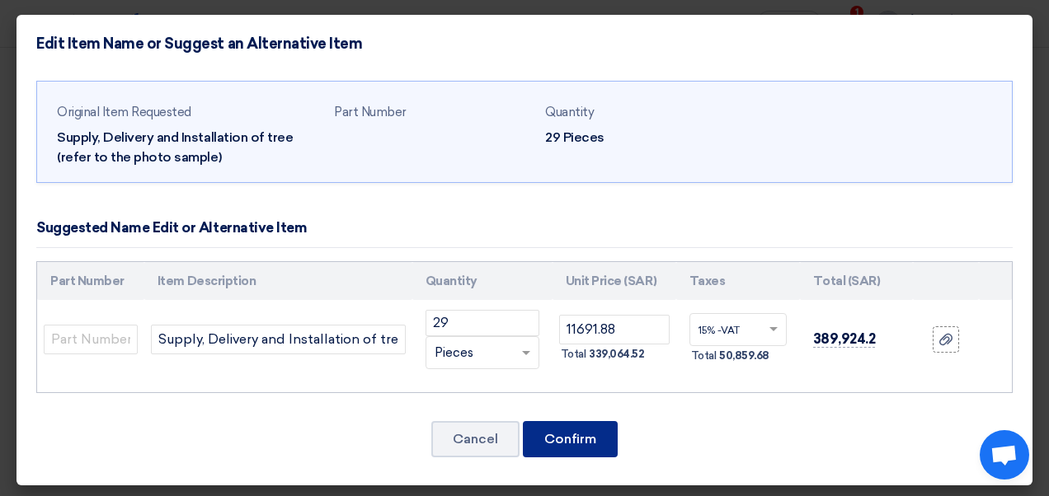
click at [594, 439] on button "Confirm" at bounding box center [570, 439] width 95 height 36
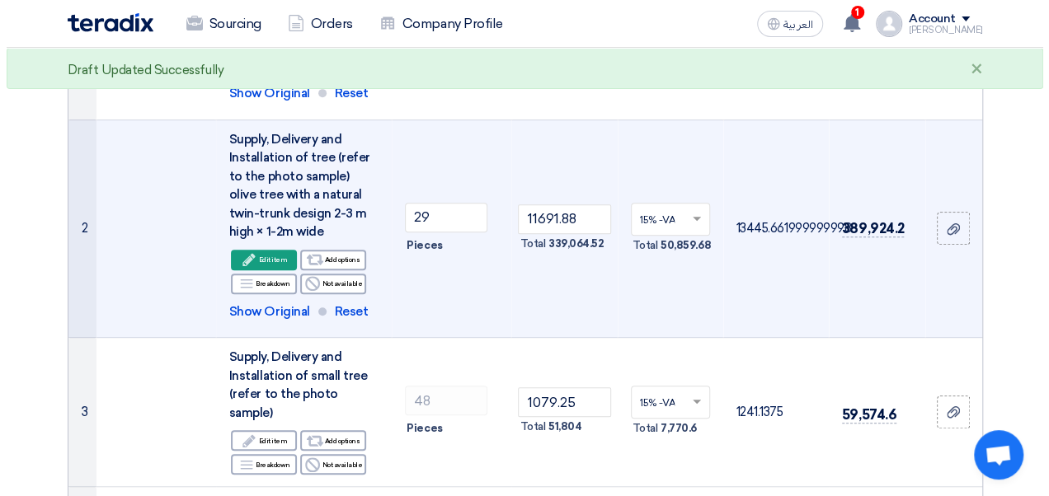
scroll to position [412, 0]
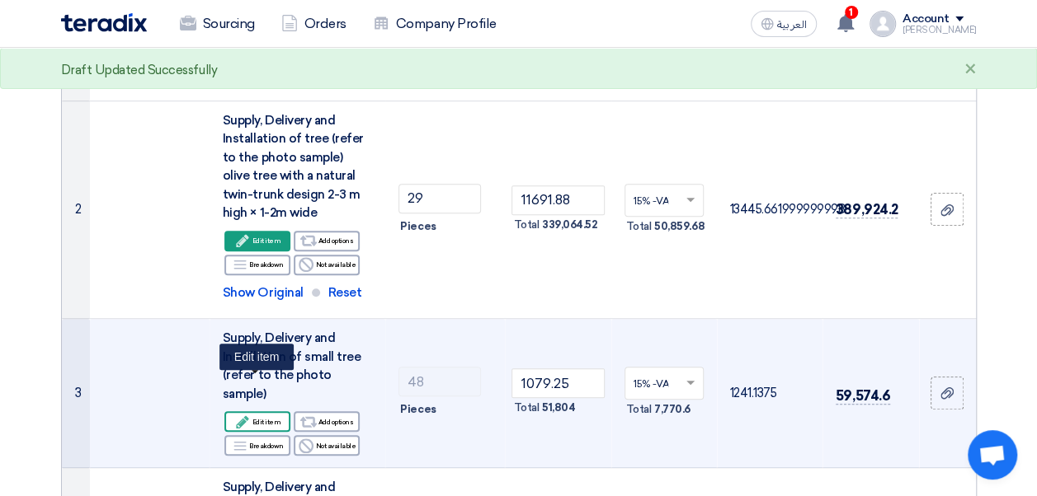
click at [266, 411] on div "Edit Edit item" at bounding box center [257, 421] width 66 height 21
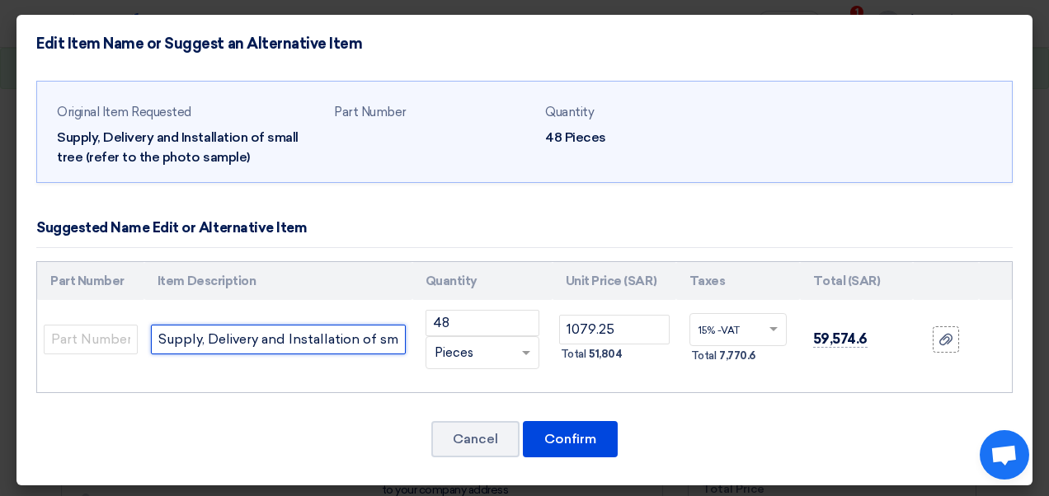
click at [364, 336] on input "Supply, Delivery and Installation of small tree (refer to the photo sample)" at bounding box center [278, 340] width 255 height 30
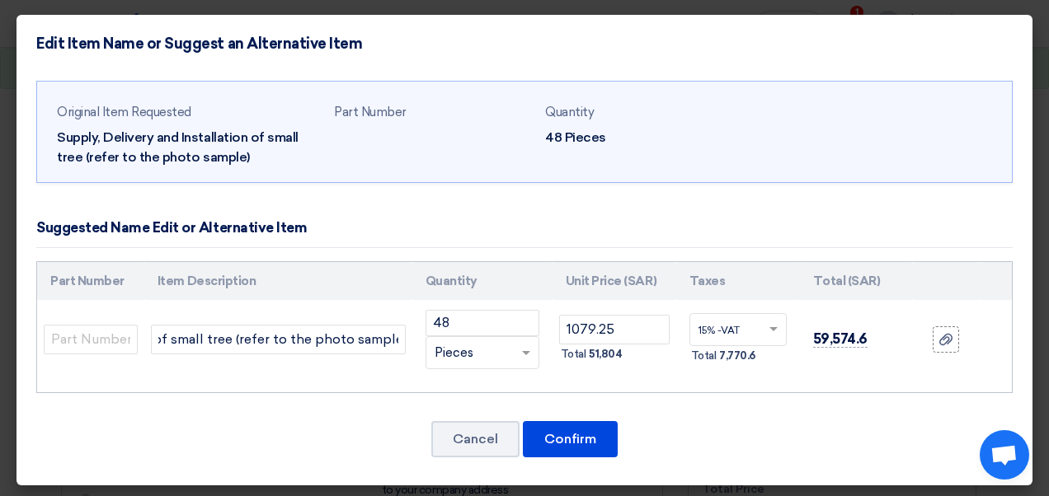
scroll to position [0, 0]
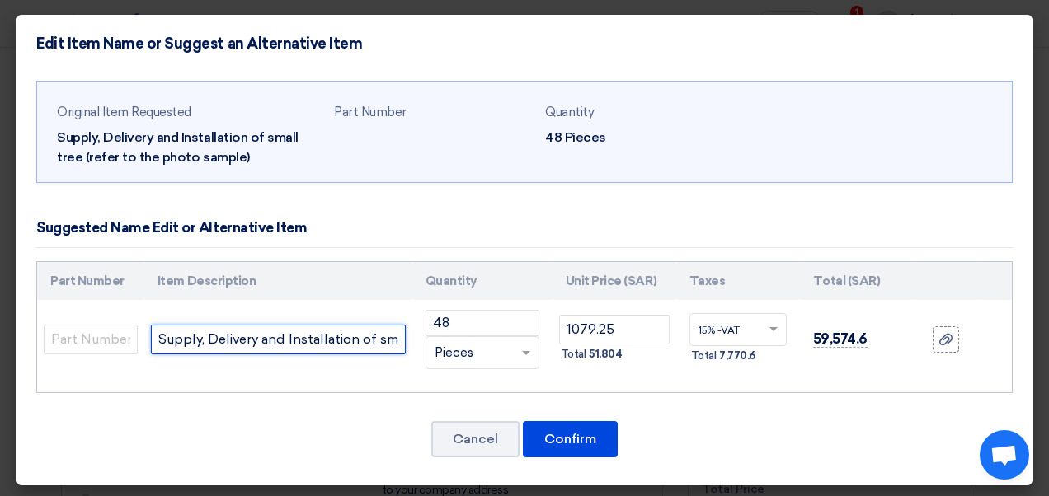
click at [395, 338] on input "Supply, Delivery and Installation of small tree (refer to the photo sample)" at bounding box center [278, 340] width 255 height 30
paste input "Ficus tree with natural two trunk design 1.5- 2 m high × 1-1.2 m wide"
type input "Supply, Delivery and Installation of small tree (refer to the photo sample) Fic…"
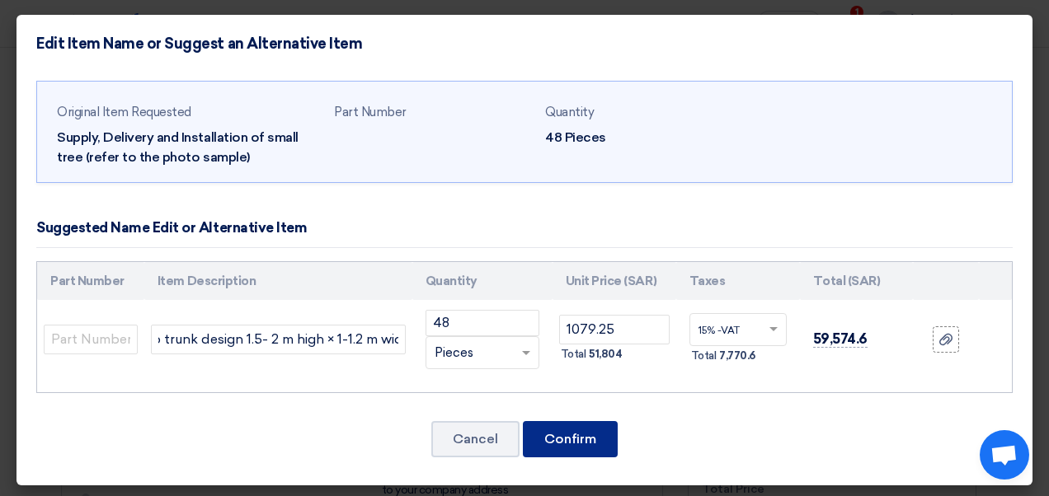
scroll to position [0, 0]
click at [599, 438] on button "Confirm" at bounding box center [570, 439] width 95 height 36
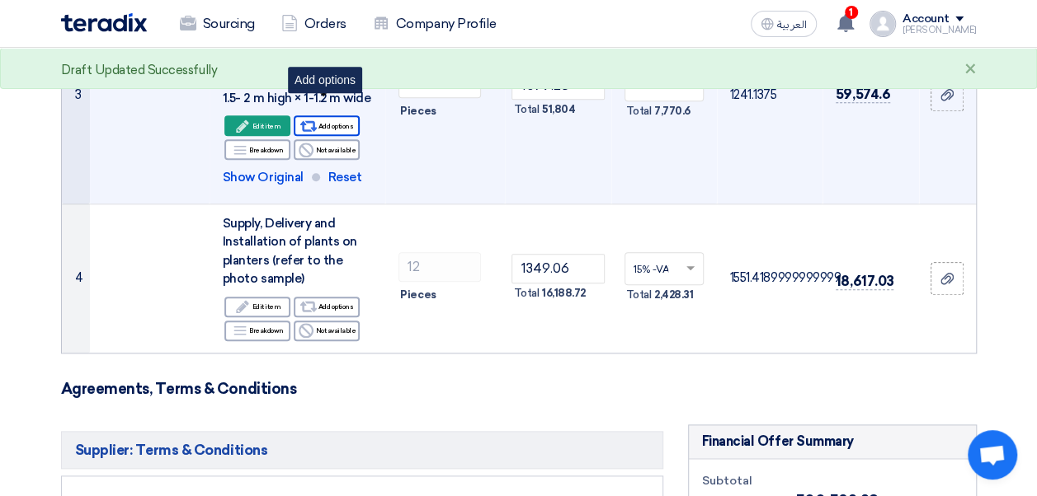
scroll to position [746, 0]
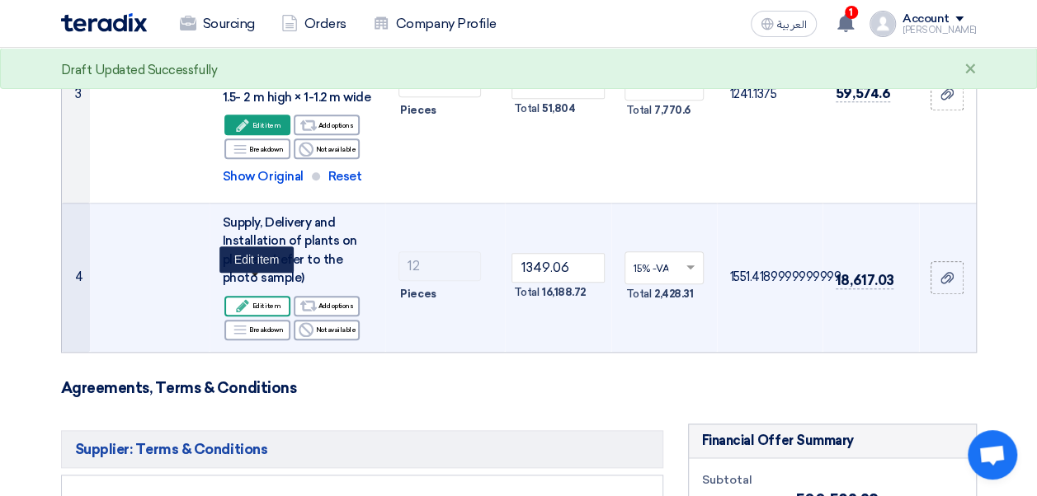
click at [256, 296] on div "Edit Edit item" at bounding box center [257, 306] width 66 height 21
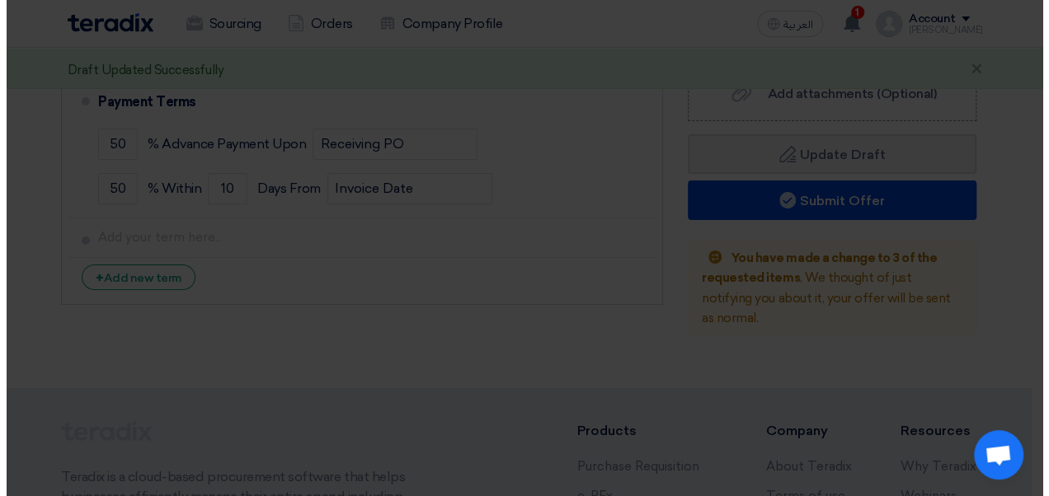
scroll to position [330, 0]
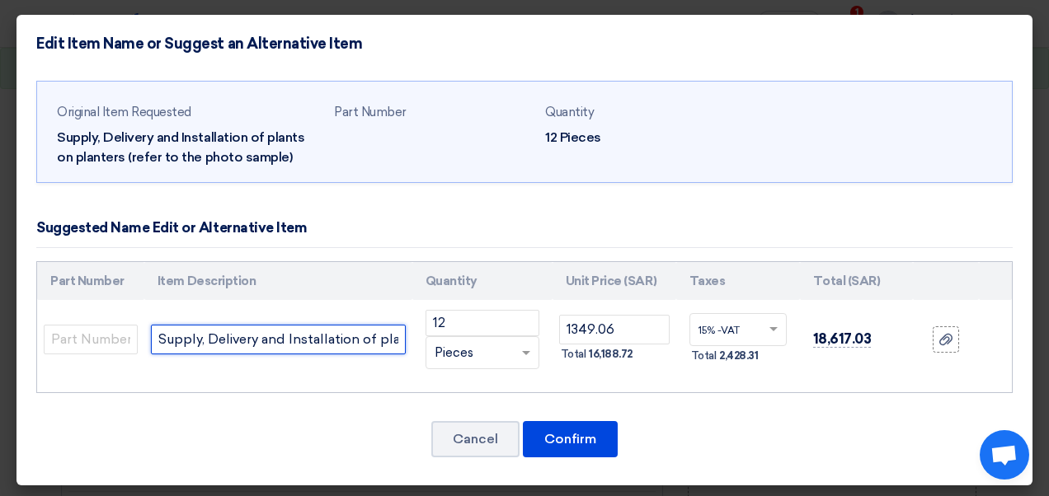
click at [388, 341] on input "Supply, Delivery and Installation of plants on planters (refer to the photo sam…" at bounding box center [278, 340] width 255 height 30
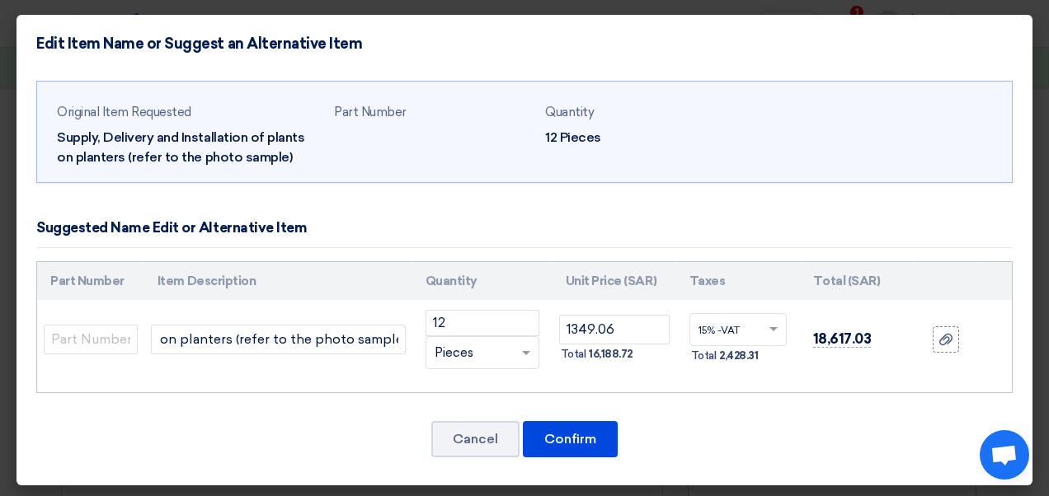
scroll to position [0, 0]
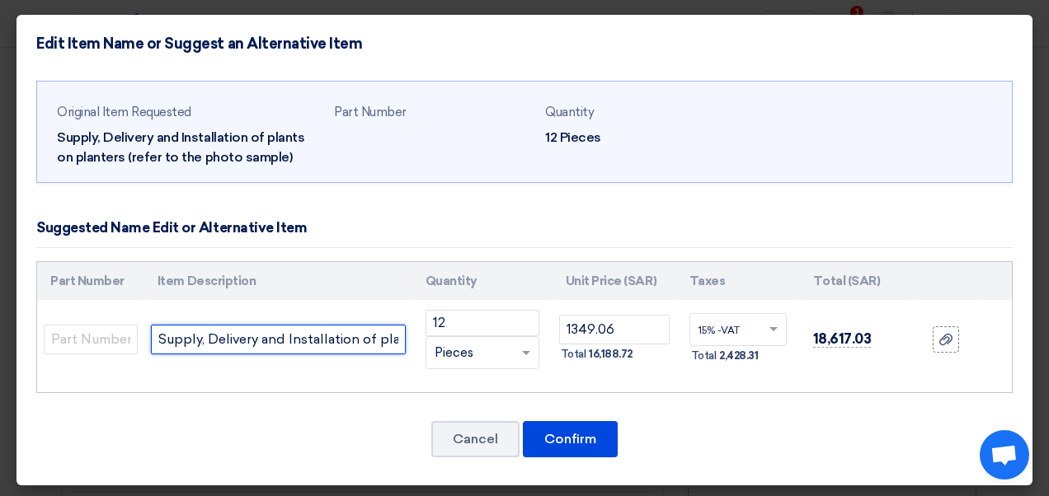
click at [386, 341] on input "Supply, Delivery and Installation of plants on planters (refer to the photo sam…" at bounding box center [278, 340] width 255 height 30
paste input "ficus tree with natural four trunk design 1-1.8 m high × 1-1.2 m wide"
type input "Supply, Delivery and Installation of plants on planters (refer to the photo sam…"
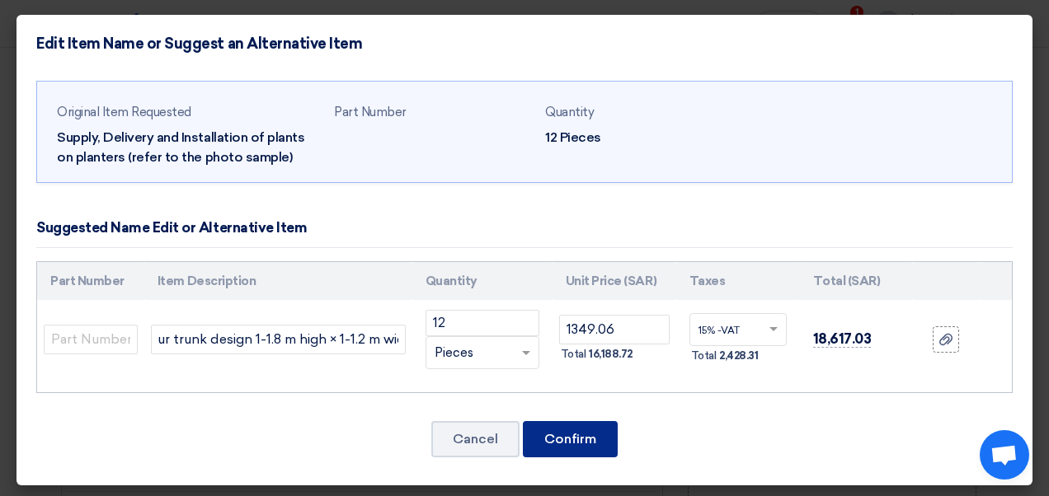
scroll to position [0, 0]
click at [580, 442] on button "Confirm" at bounding box center [570, 439] width 95 height 36
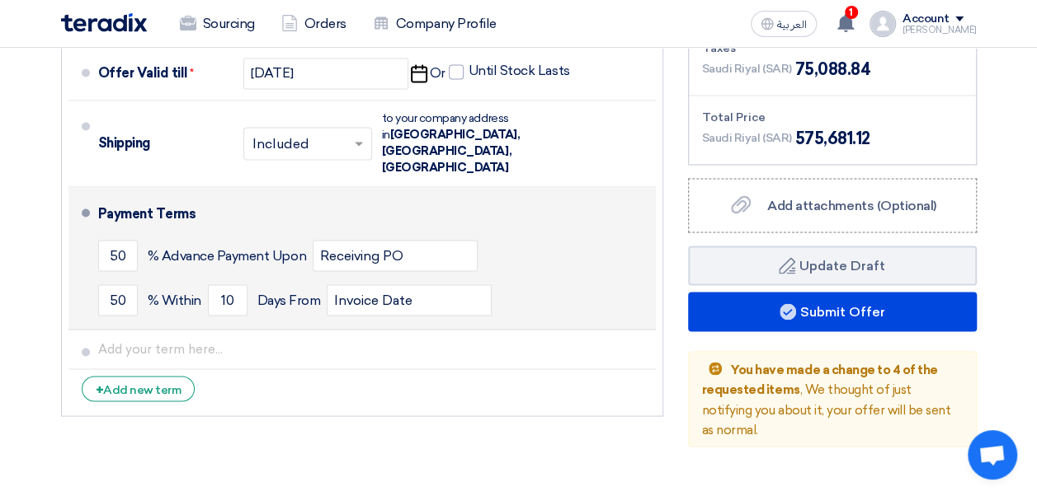
scroll to position [1294, 0]
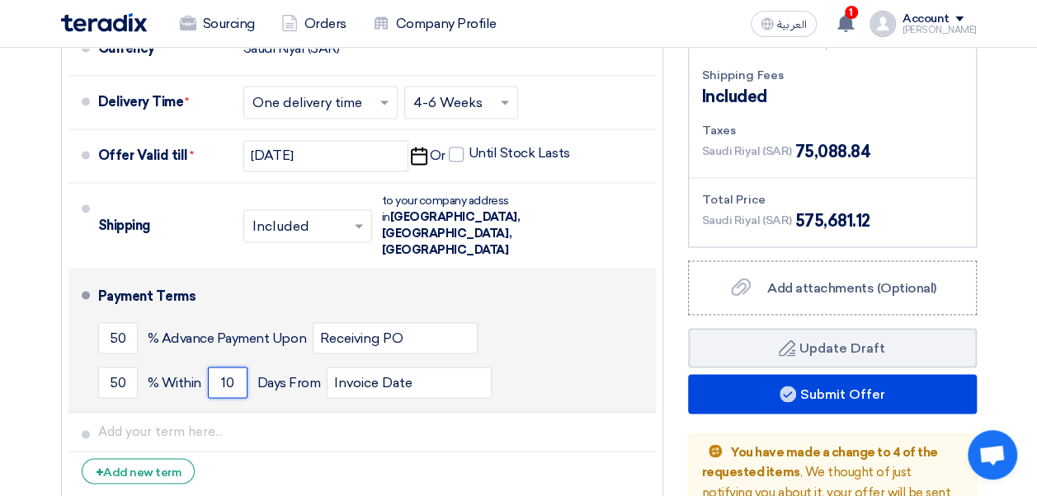
drag, startPoint x: 241, startPoint y: 312, endPoint x: 218, endPoint y: 315, distance: 23.3
click at [218, 367] on input "10" at bounding box center [228, 382] width 40 height 31
type input "5"
click at [327, 360] on div "50 % [DATE] From Invoice Date" at bounding box center [373, 382] width 551 height 45
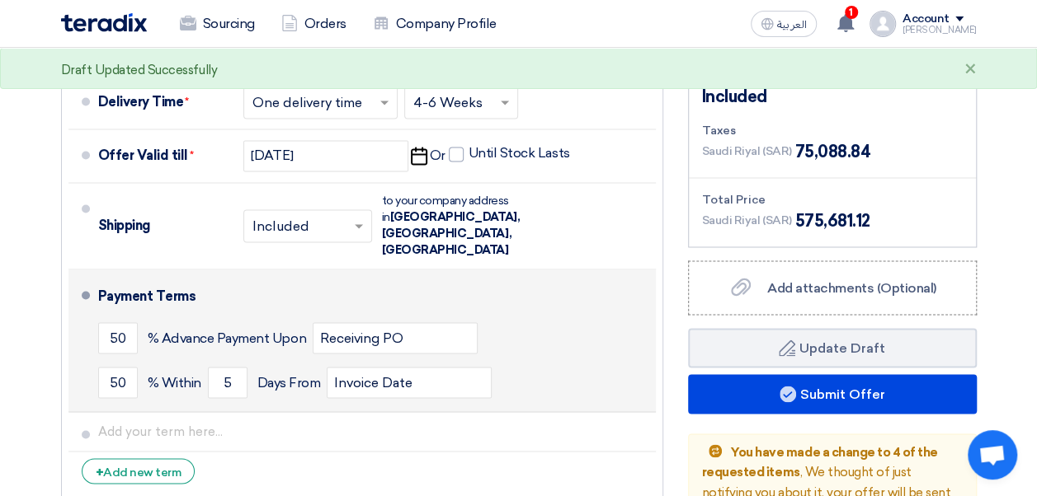
click at [259, 374] on span "Days From" at bounding box center [288, 382] width 63 height 16
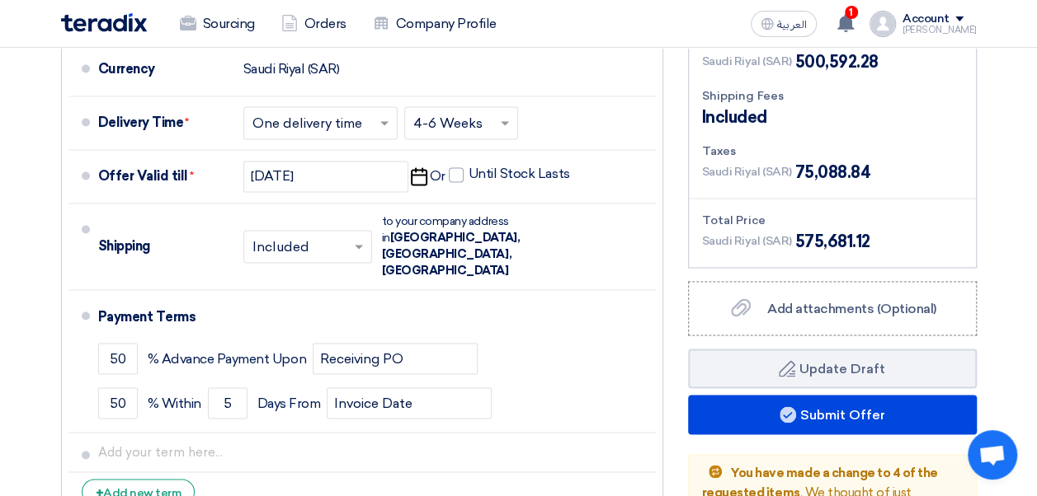
scroll to position [1279, 0]
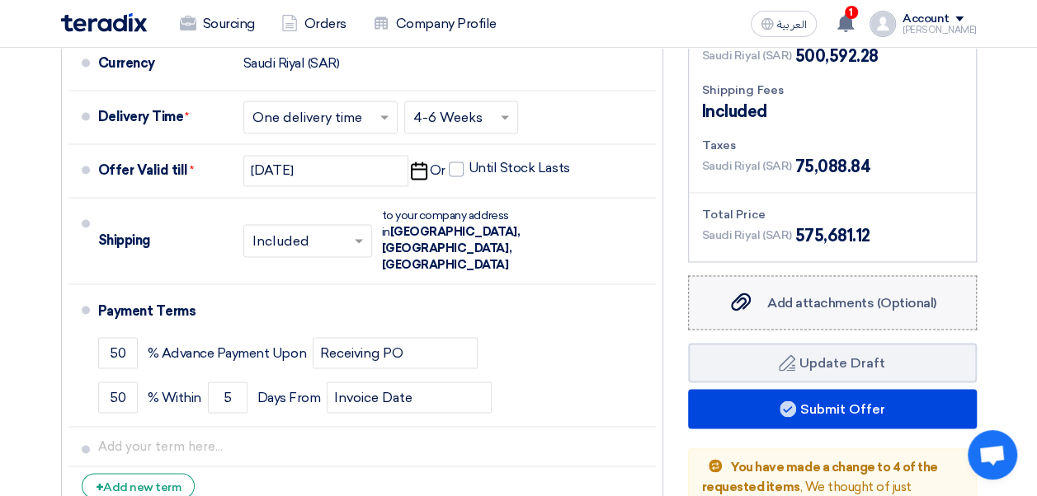
click at [844, 294] on span "Add attachments (Optional)" at bounding box center [851, 302] width 169 height 16
click at [0, 0] on input "Add attachments (Optional) Add attachments (Optional)" at bounding box center [0, 0] width 0 height 0
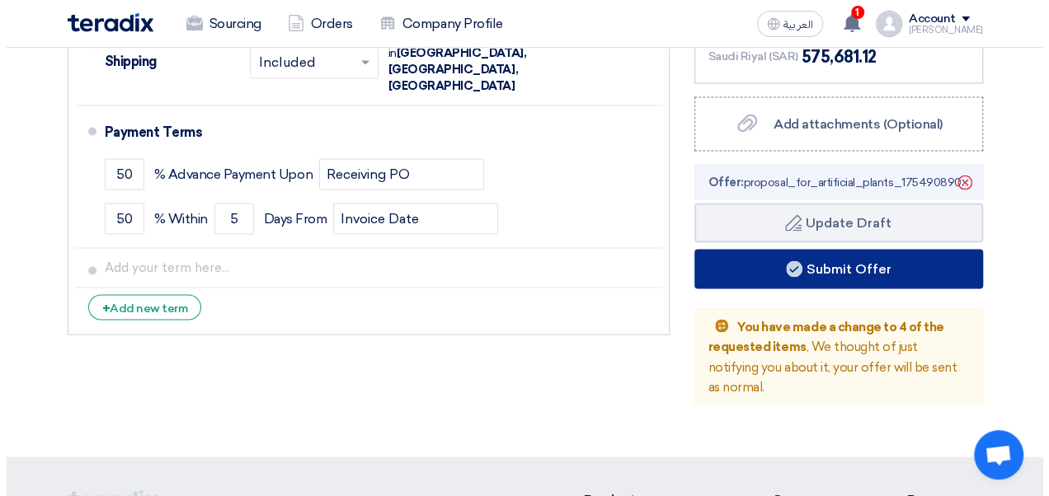
scroll to position [1484, 0]
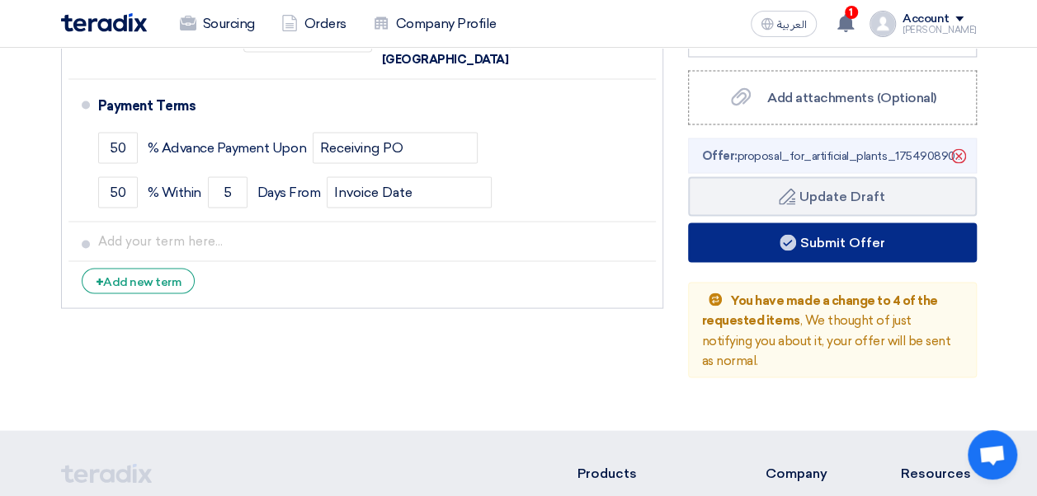
click at [840, 223] on button "Submit Offer" at bounding box center [832, 243] width 289 height 40
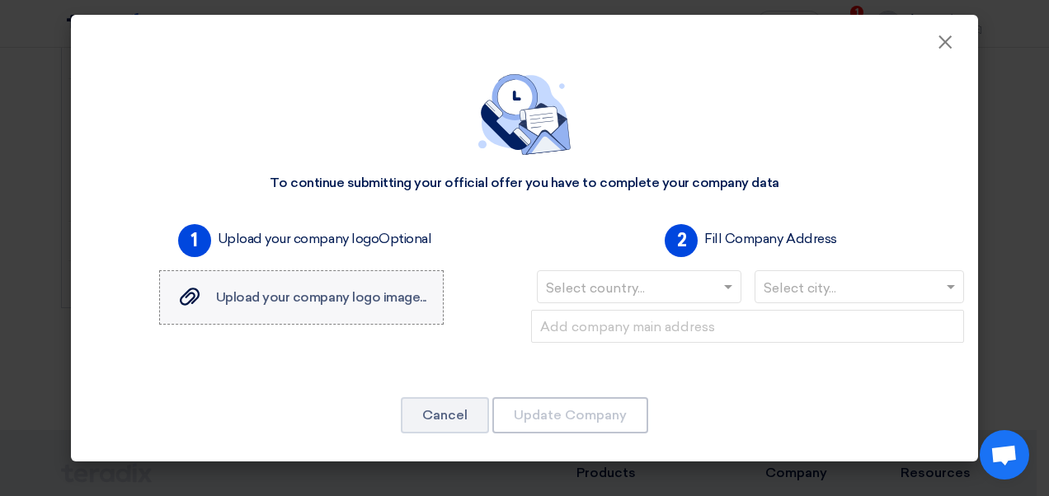
click at [361, 308] on label "Upload your company logo image... Upload your company logo image..." at bounding box center [301, 297] width 284 height 54
click at [0, 0] on input "Upload your company logo image... Upload your company logo image..." at bounding box center [0, 0] width 0 height 0
click at [493, 267] on div "1 Upload your company logo Optional Upload your company logo image... Upload yo…" at bounding box center [301, 294] width 446 height 152
click at [709, 289] on input "text" at bounding box center [631, 288] width 170 height 27
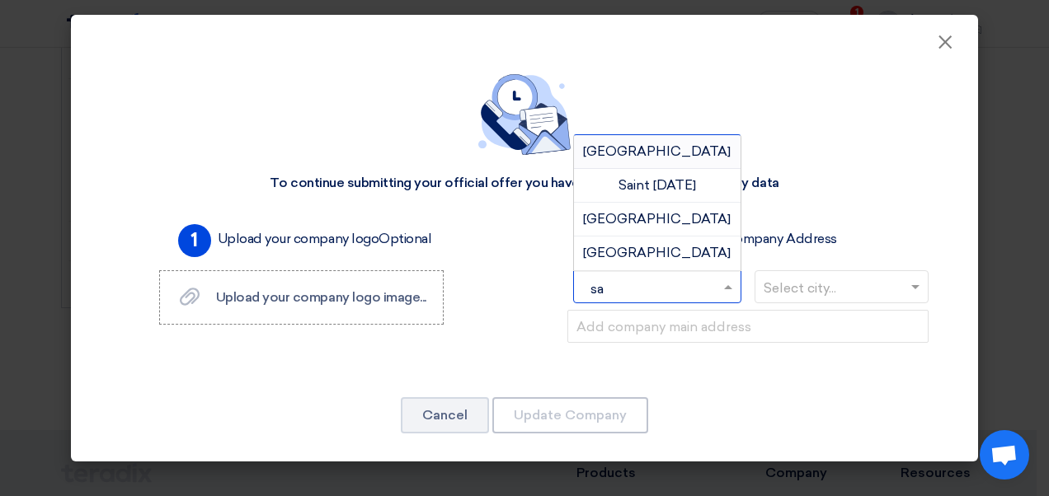
type input "sau"
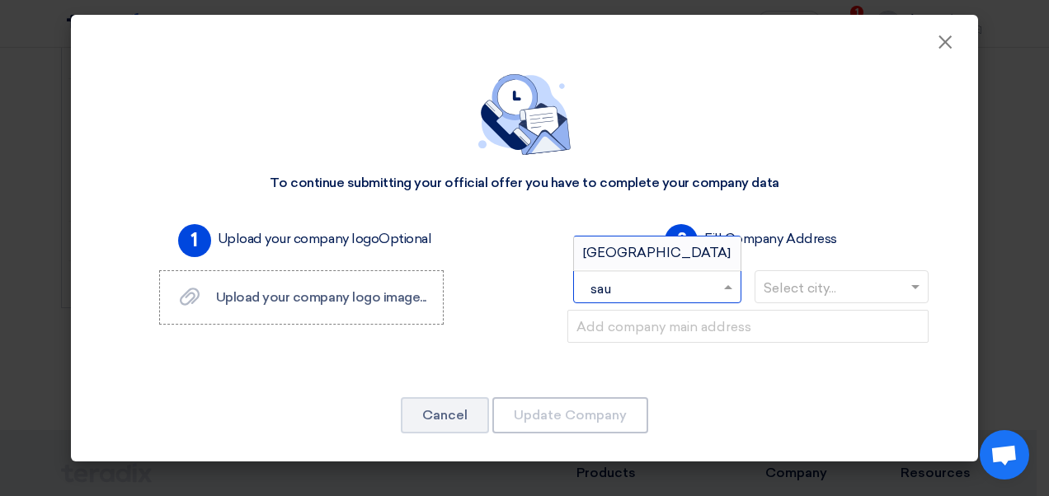
click at [642, 249] on span "[GEOGRAPHIC_DATA]" at bounding box center [657, 253] width 148 height 16
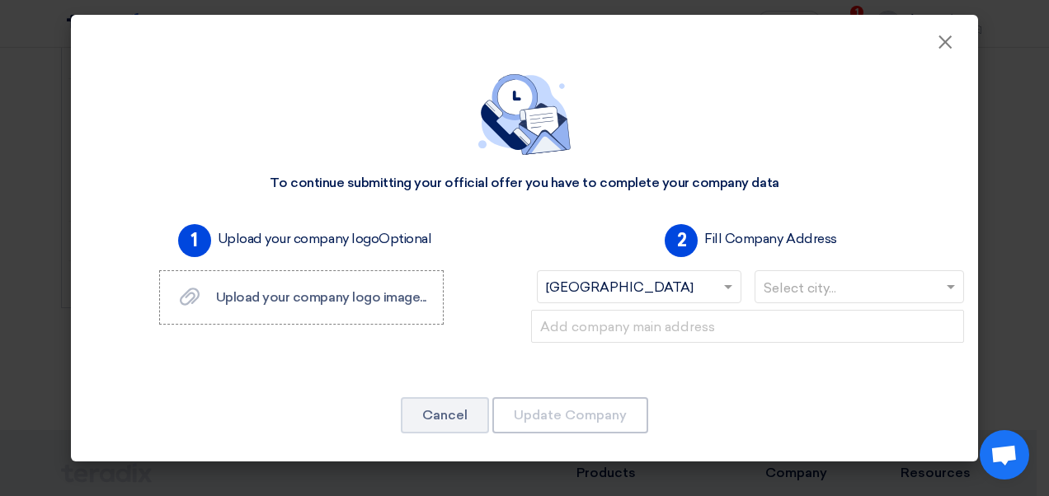
click at [943, 284] on span at bounding box center [953, 287] width 21 height 20
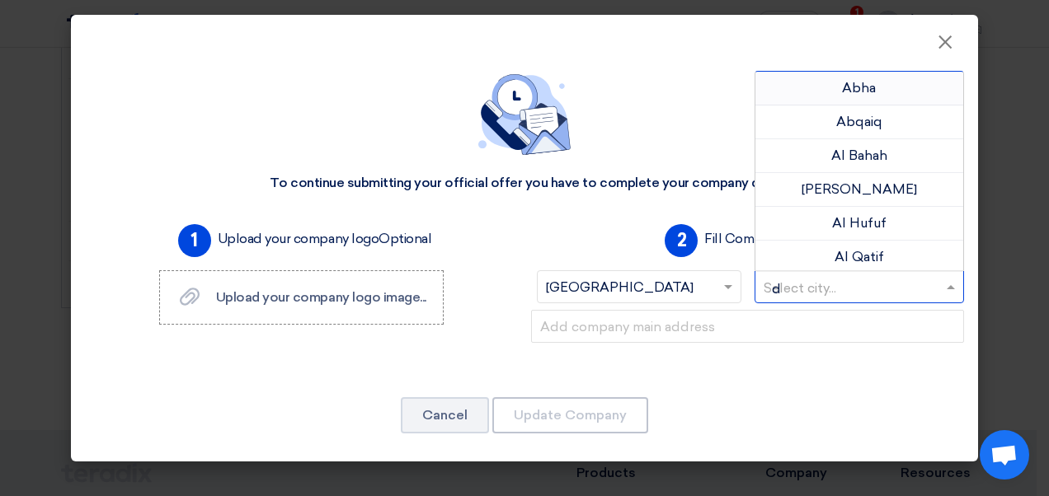
type input "da"
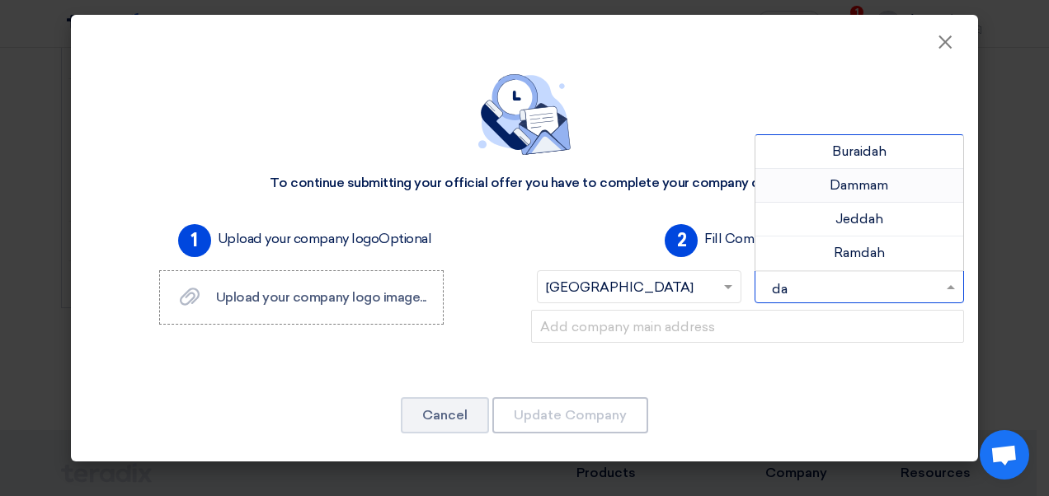
click at [774, 183] on div "Dammam" at bounding box center [859, 186] width 209 height 34
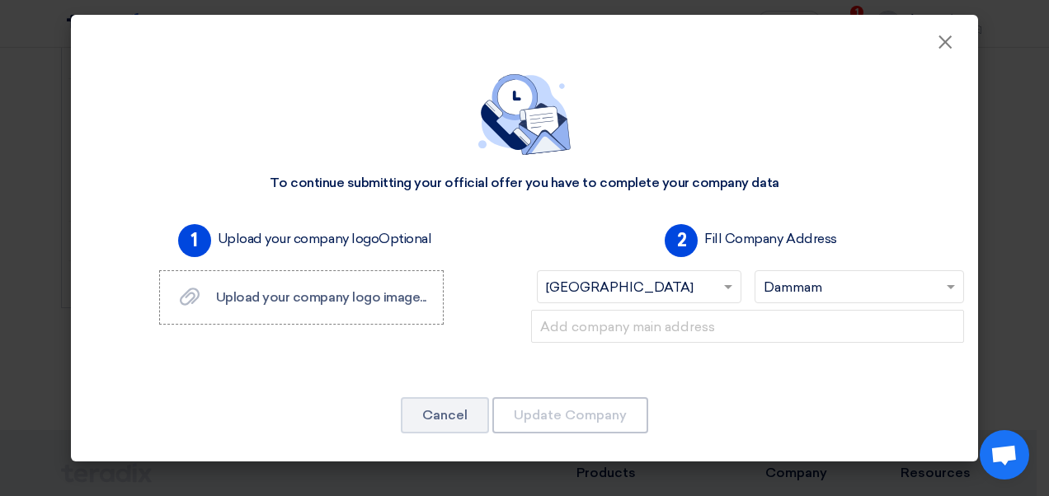
click at [858, 288] on input "text" at bounding box center [852, 288] width 176 height 27
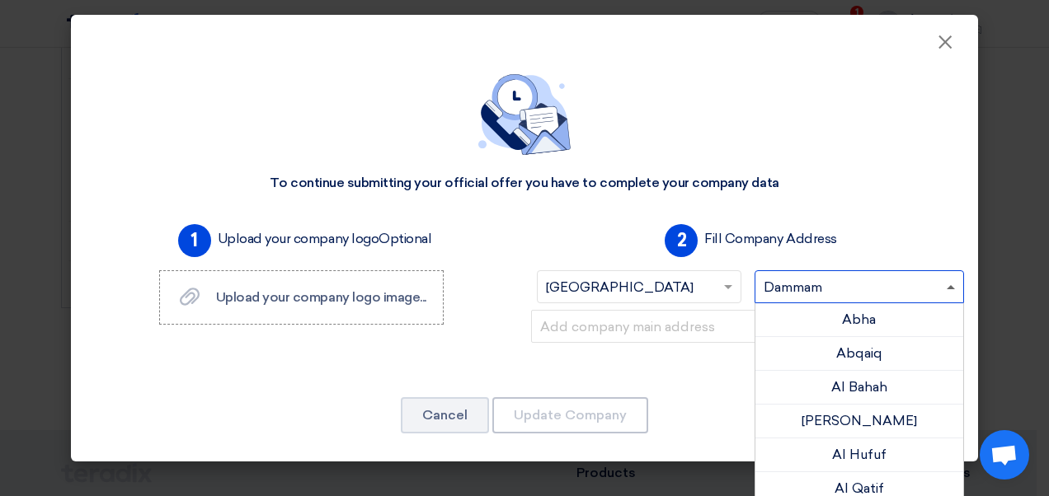
click at [938, 285] on div "Select city... × Dammam ×" at bounding box center [860, 286] width 210 height 33
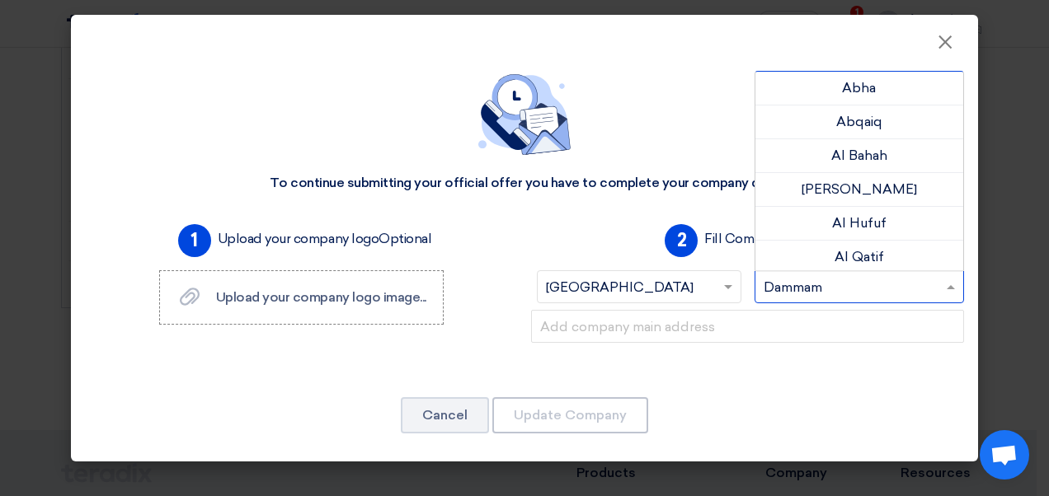
scroll to position [162, 0]
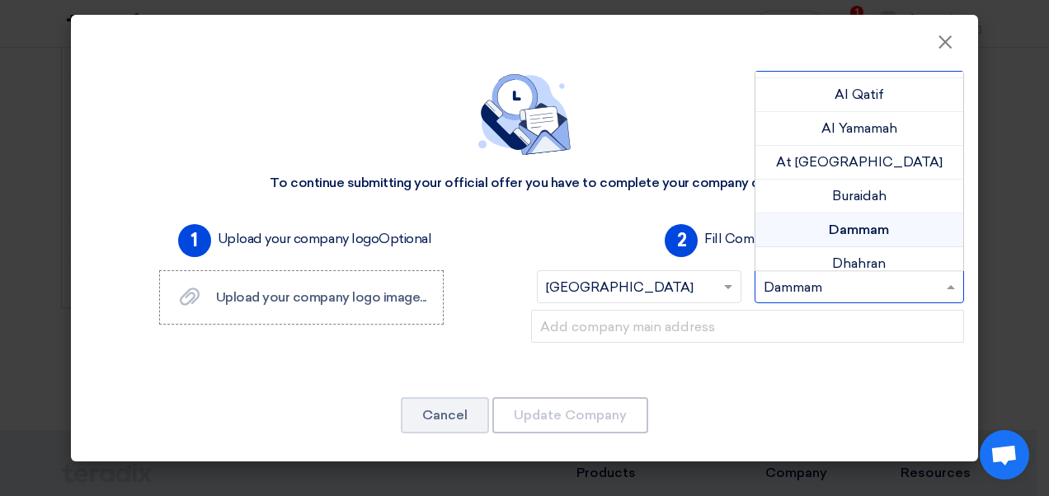
drag, startPoint x: 905, startPoint y: 289, endPoint x: 764, endPoint y: 292, distance: 140.2
click at [764, 292] on input "text" at bounding box center [852, 288] width 176 height 27
click at [835, 282] on input "text" at bounding box center [852, 288] width 176 height 27
click at [830, 284] on input "text" at bounding box center [852, 288] width 176 height 27
click at [950, 290] on span at bounding box center [953, 287] width 21 height 20
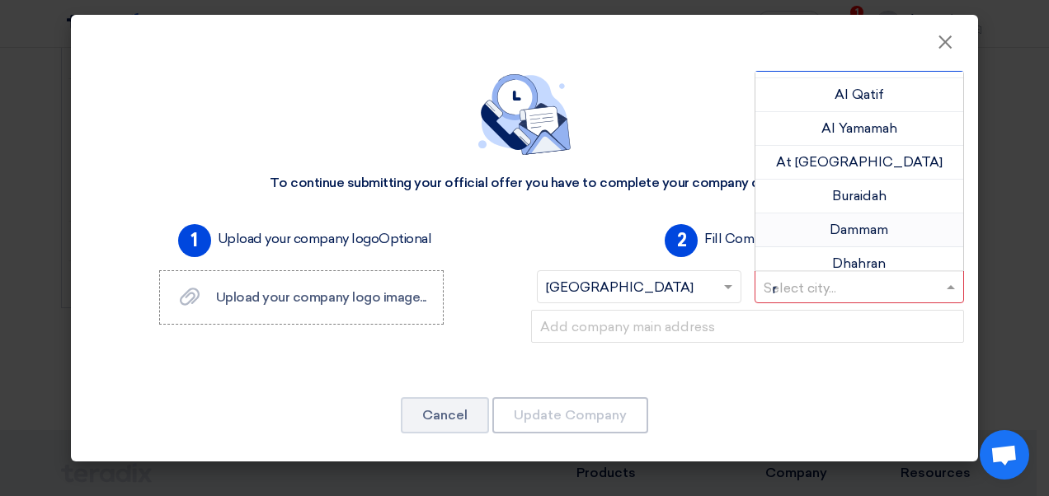
scroll to position [0, 0]
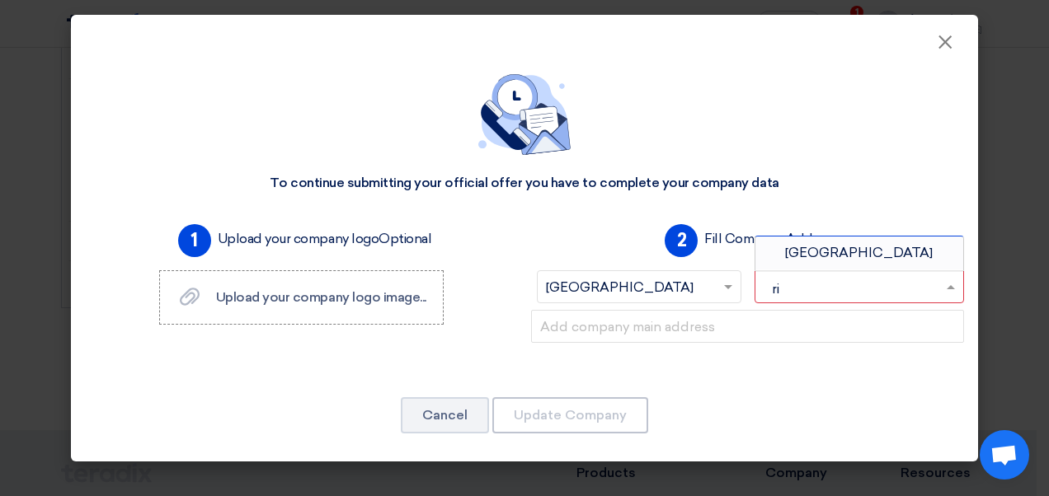
type input "r"
type input "[PERSON_NAME]"
click at [870, 253] on div "Jeddah" at bounding box center [859, 253] width 209 height 33
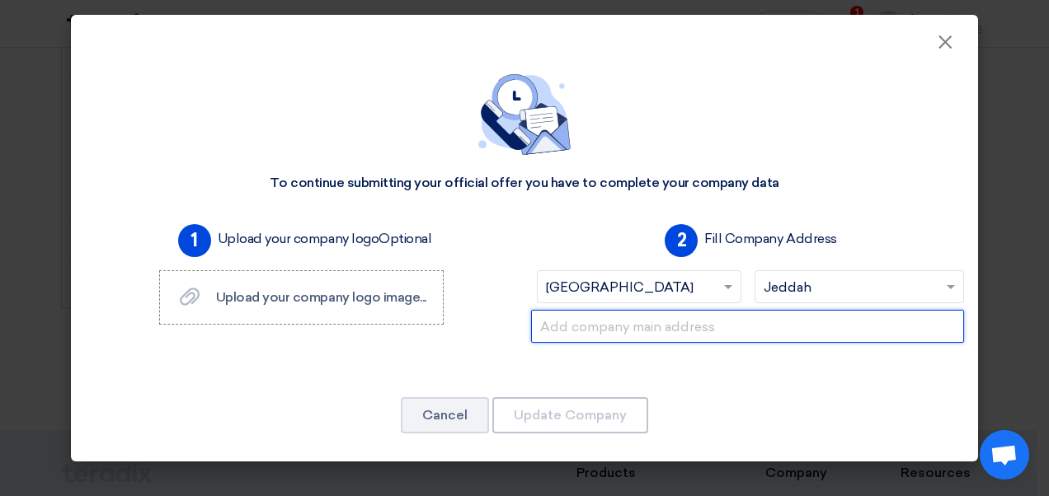
click at [704, 331] on input "text" at bounding box center [747, 326] width 433 height 33
click at [612, 324] on input "text" at bounding box center [747, 326] width 433 height 33
click at [625, 328] on input "text" at bounding box center [747, 326] width 433 height 33
click at [624, 327] on input "text" at bounding box center [747, 326] width 433 height 33
click at [601, 322] on input "text" at bounding box center [747, 326] width 433 height 33
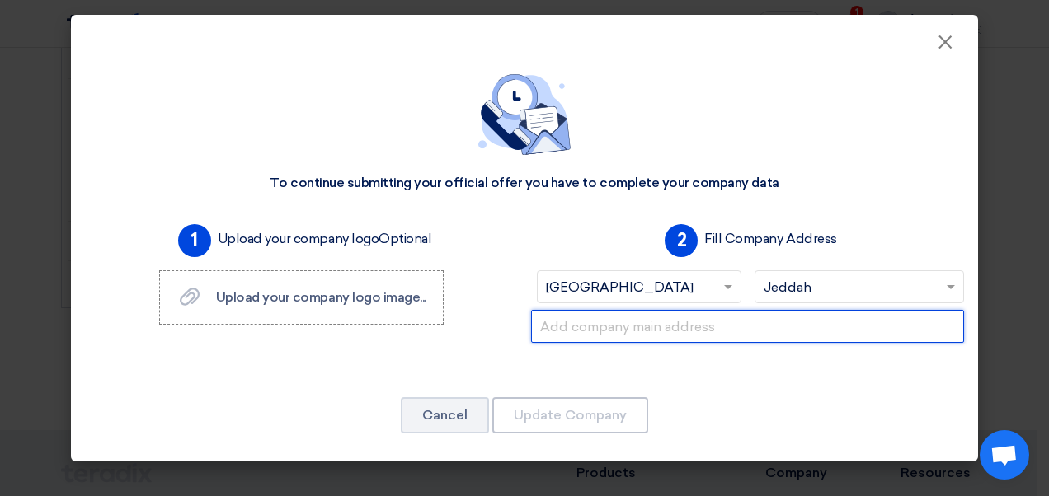
click at [610, 323] on input "text" at bounding box center [747, 326] width 433 height 33
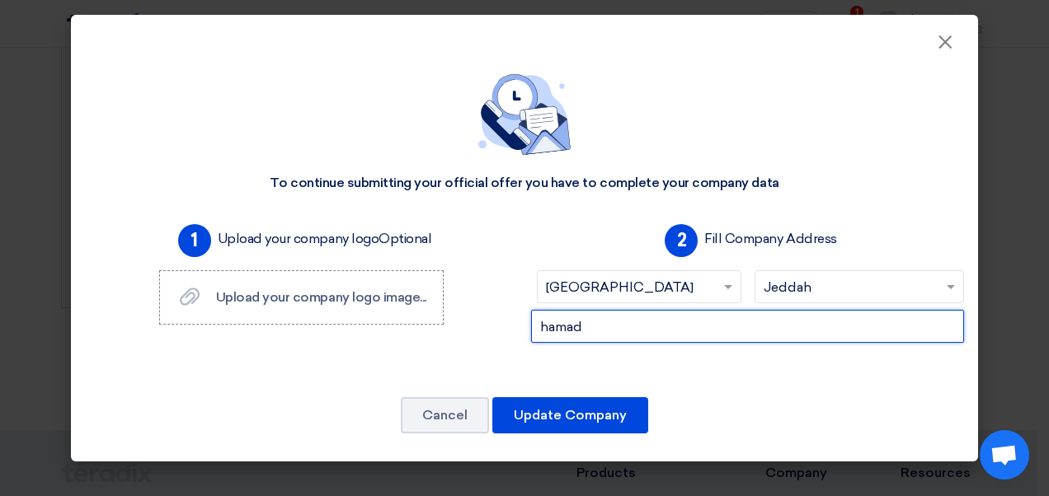
paste input "[URL][DOMAIN_NAME]"
click at [680, 322] on input "Hamad [GEOGRAPHIC_DATA]" at bounding box center [747, 326] width 433 height 33
click at [685, 325] on input "Hamad [GEOGRAPHIC_DATA]" at bounding box center [747, 326] width 433 height 33
click at [693, 325] on input "Hamad alhokiel street" at bounding box center [747, 326] width 433 height 33
click at [808, 330] on input "[GEOGRAPHIC_DATA] -[GEOGRAPHIC_DATA]" at bounding box center [747, 326] width 433 height 33
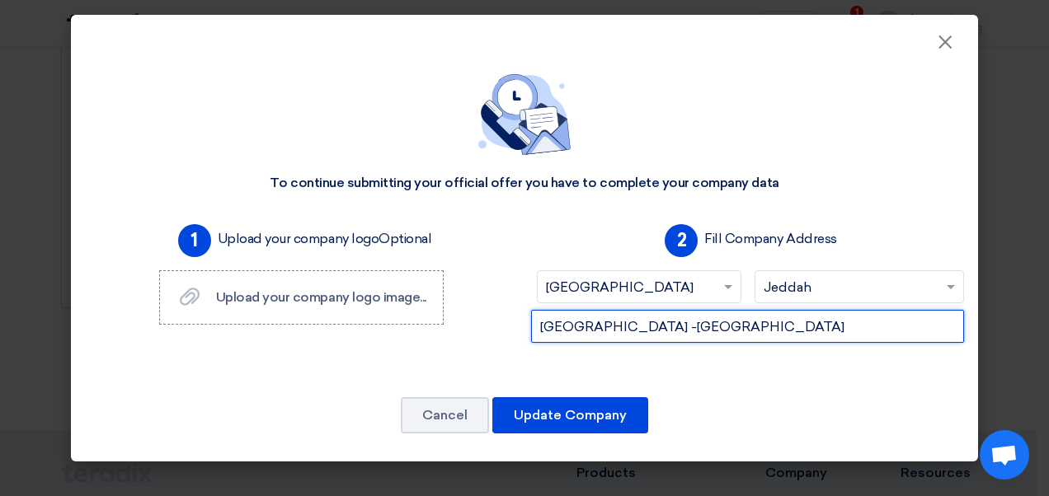
type input "[GEOGRAPHIC_DATA] -[GEOGRAPHIC_DATA]"
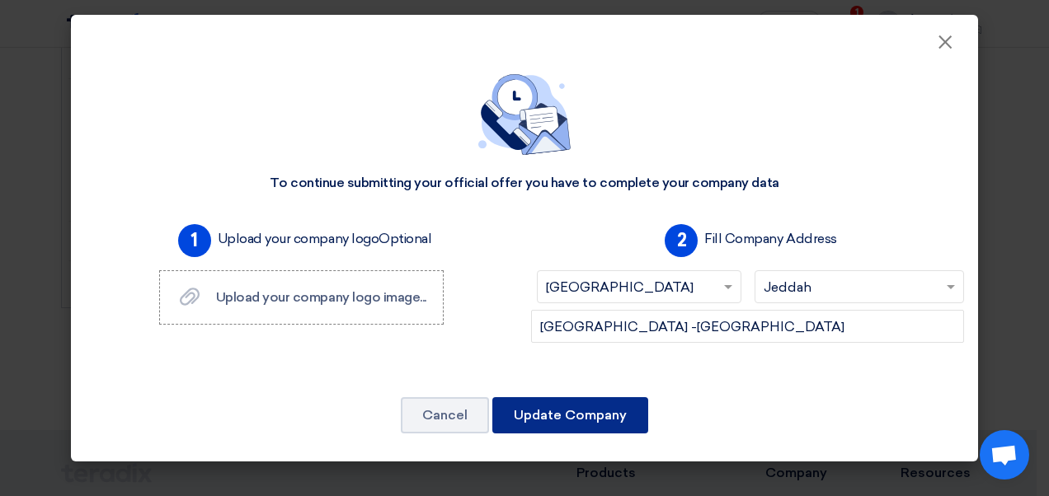
click at [557, 419] on button "Update Company" at bounding box center [570, 415] width 156 height 36
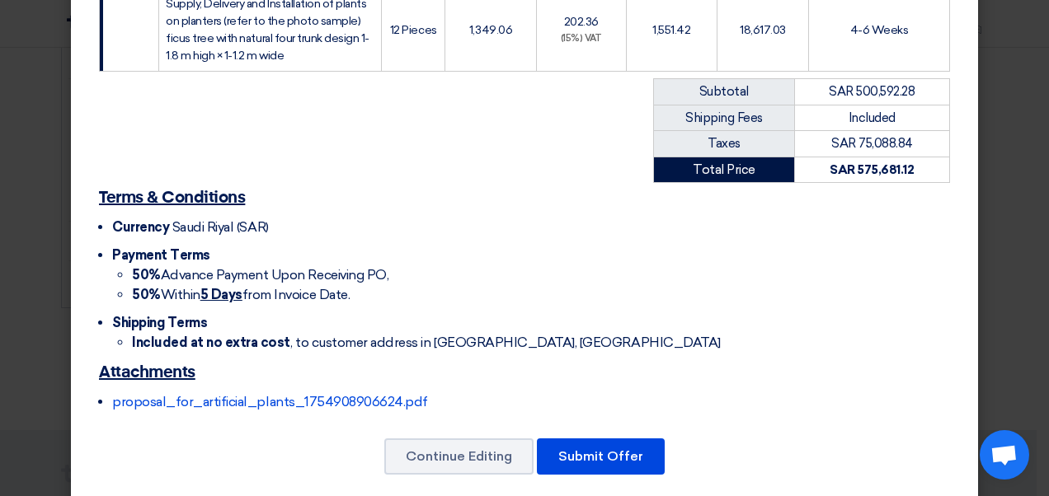
scroll to position [582, 0]
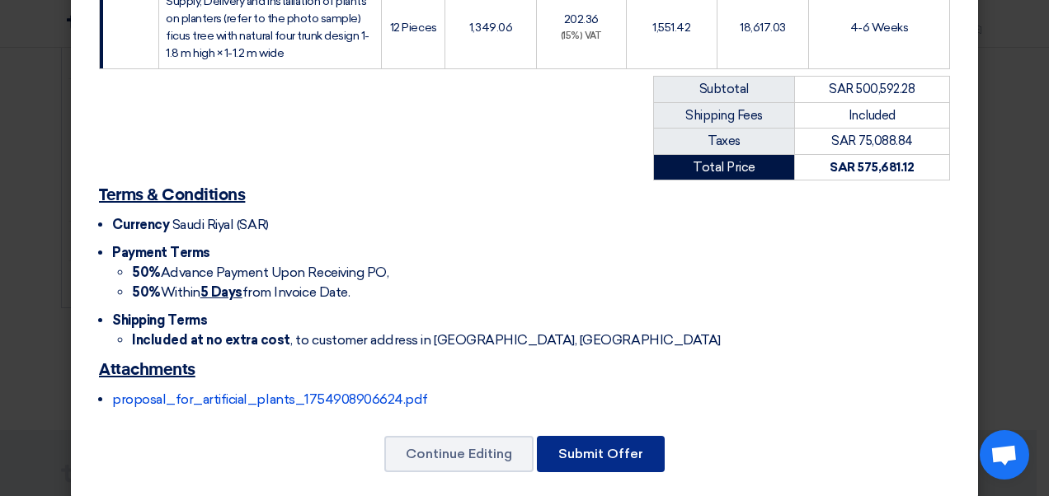
click at [589, 436] on button "Submit Offer" at bounding box center [601, 454] width 128 height 36
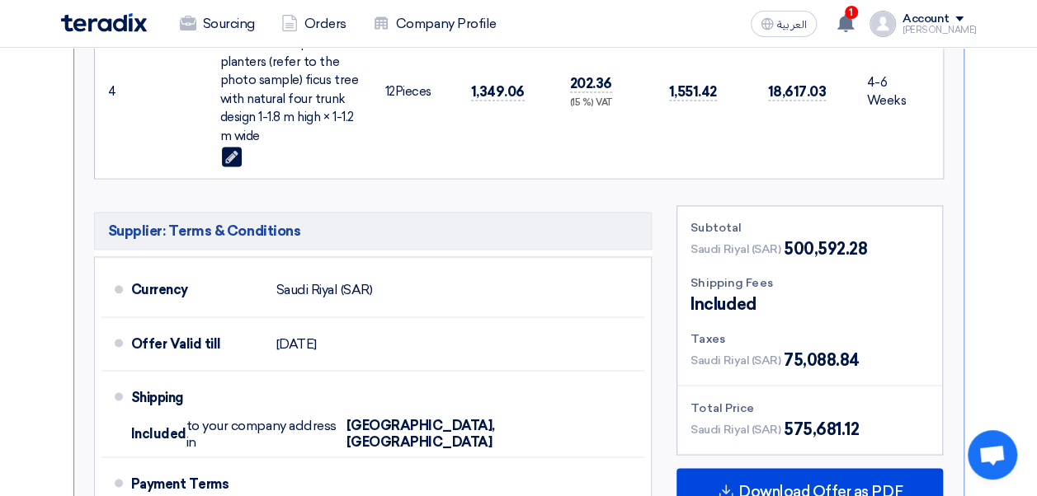
scroll to position [1484, 0]
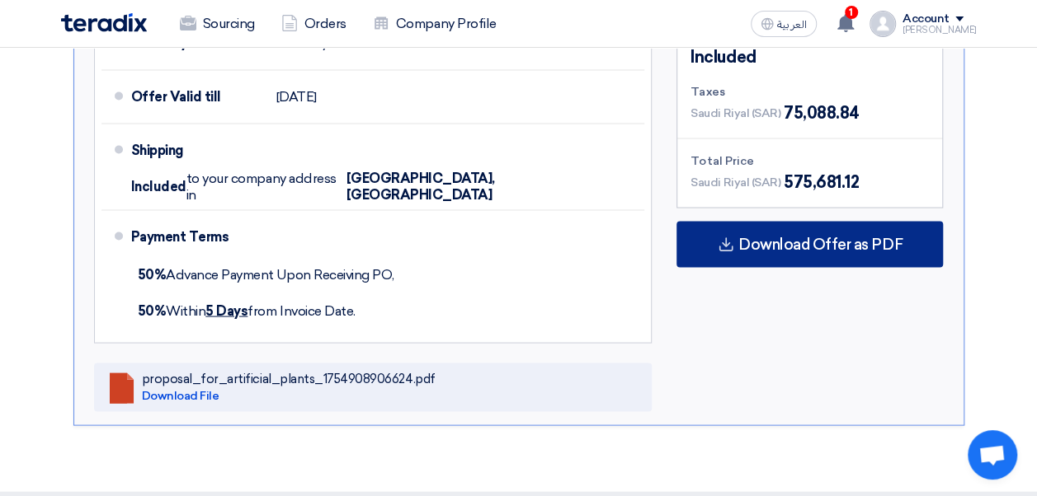
click at [772, 237] on span "Download Offer as PDF" at bounding box center [820, 244] width 164 height 15
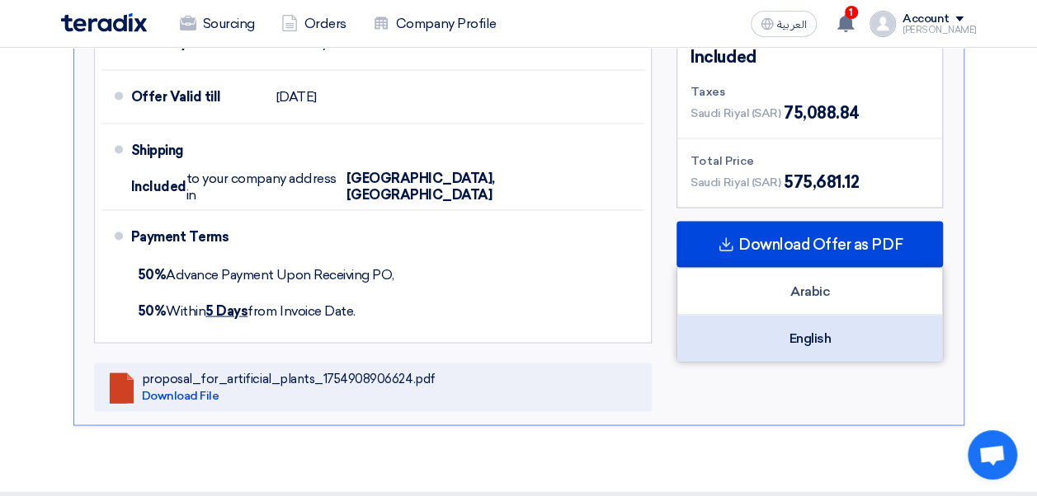
click at [803, 316] on div "English" at bounding box center [809, 338] width 265 height 46
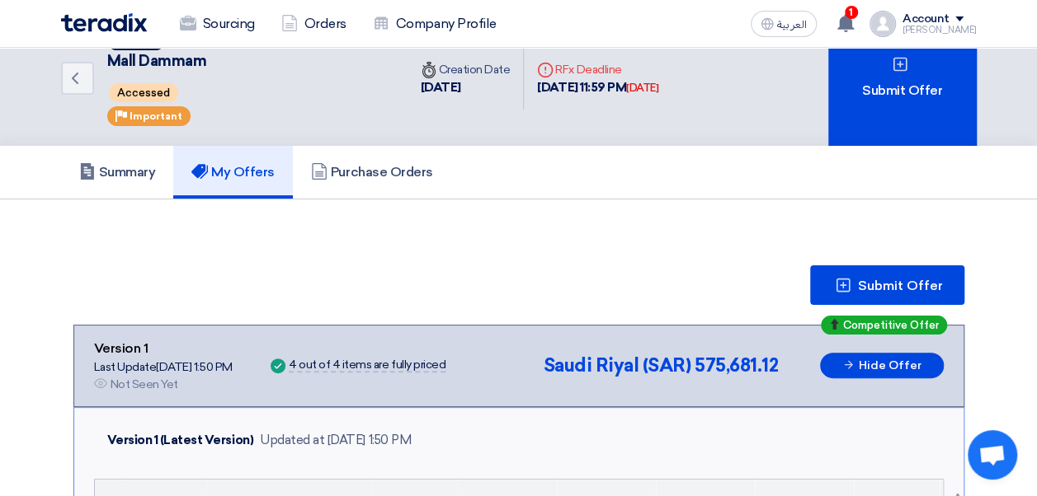
scroll to position [0, 0]
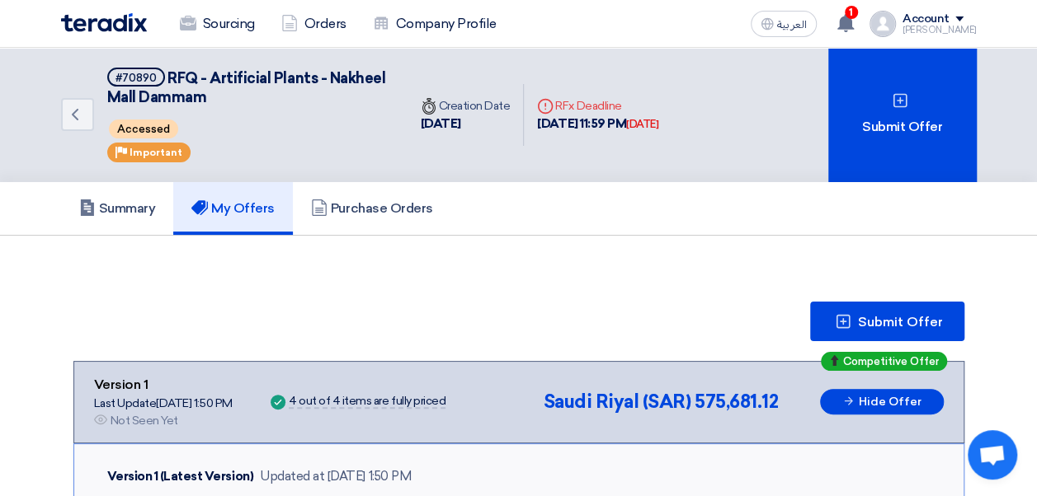
click at [968, 22] on div "Account" at bounding box center [939, 19] width 74 height 14
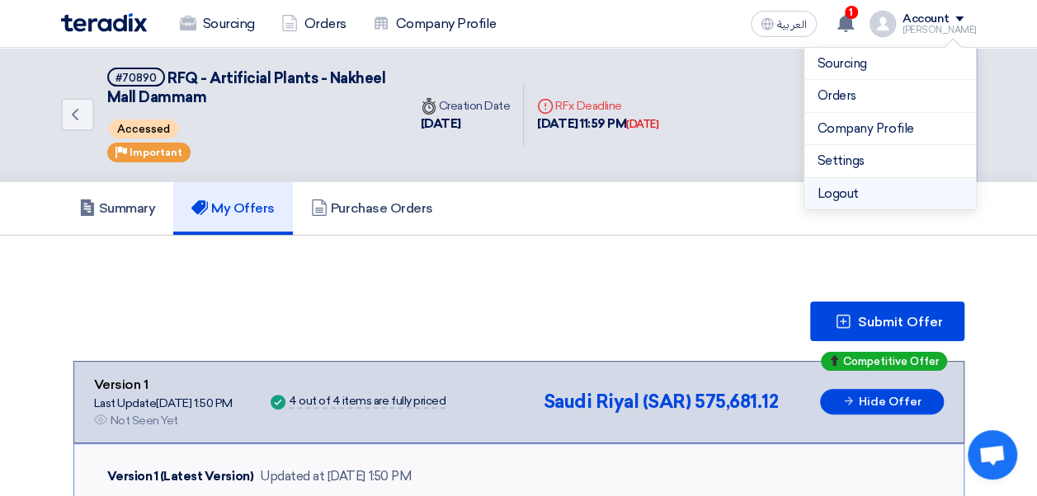
click at [832, 193] on li "Logout" at bounding box center [890, 194] width 172 height 32
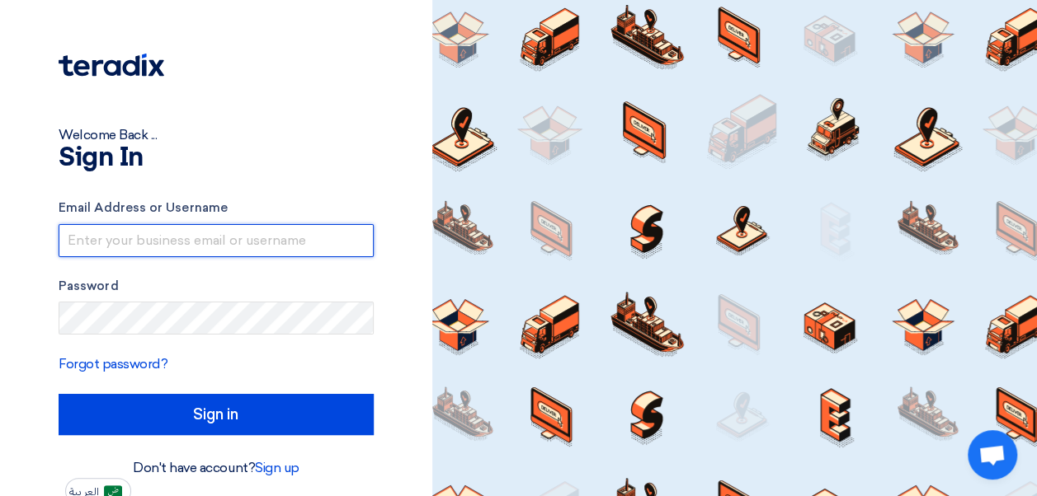
type input "[PERSON_NAME][EMAIL_ADDRESS][PERSON_NAME][DOMAIN_NAME]"
